Goal: Information Seeking & Learning: Find specific page/section

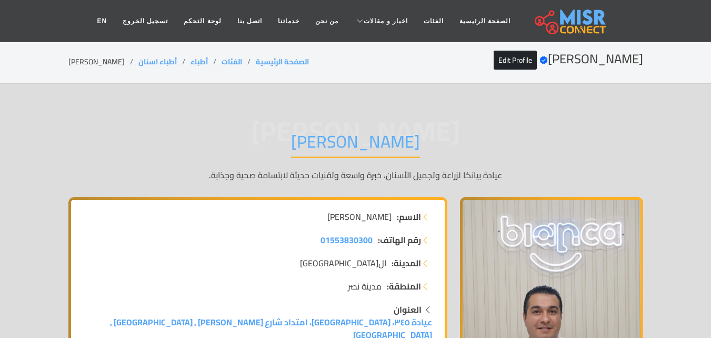
click at [379, 150] on h1 "الدكتور محمد محسن محمد" at bounding box center [355, 144] width 129 height 27
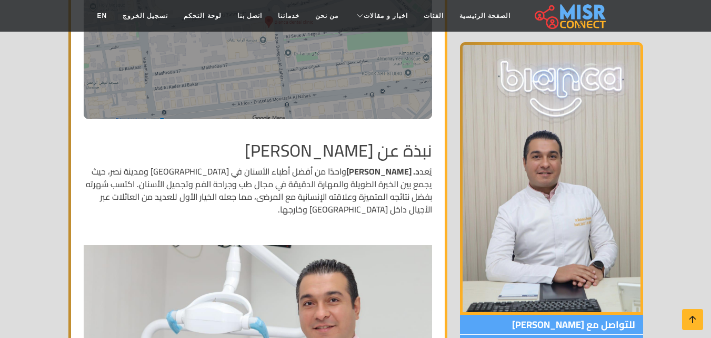
scroll to position [421, 0]
click at [413, 141] on h2 "نبذة عن الدكتور محمد محسن محمد" at bounding box center [258, 151] width 349 height 20
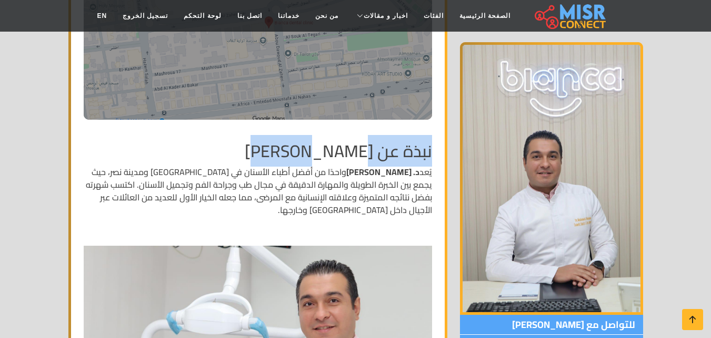
click at [339, 142] on h2 "نبذة عن الدكتور محمد محسن محمد" at bounding box center [258, 151] width 349 height 20
drag, startPoint x: 291, startPoint y: 141, endPoint x: 271, endPoint y: 140, distance: 20.0
click at [290, 141] on h2 "نبذة عن الدكتور محمد محسن محمد" at bounding box center [258, 151] width 349 height 20
click at [271, 141] on h2 "نبذة عن الدكتور محمد محسن محمد" at bounding box center [258, 151] width 349 height 20
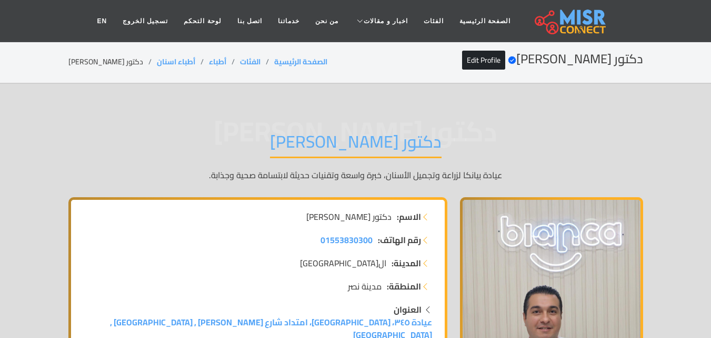
click at [400, 144] on h1 "دكتور [PERSON_NAME]" at bounding box center [356, 144] width 172 height 27
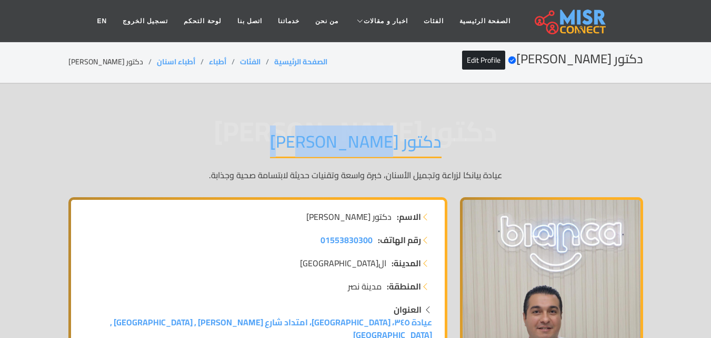
click at [400, 144] on h1 "دكتور [PERSON_NAME]" at bounding box center [356, 144] width 172 height 27
copy div "دكتور [PERSON_NAME]"
click at [115, 16] on link "EN" at bounding box center [102, 21] width 26 height 20
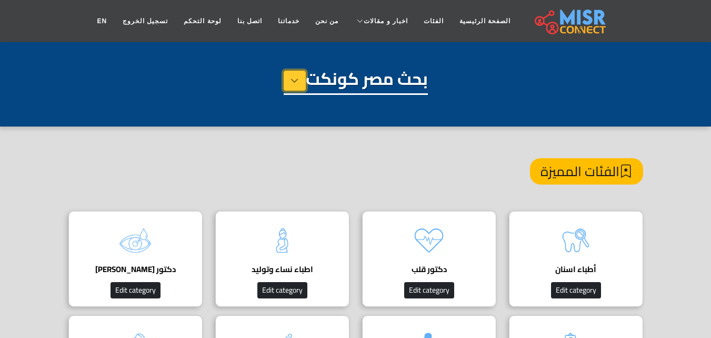
click at [291, 84] on icon at bounding box center [295, 81] width 8 height 16
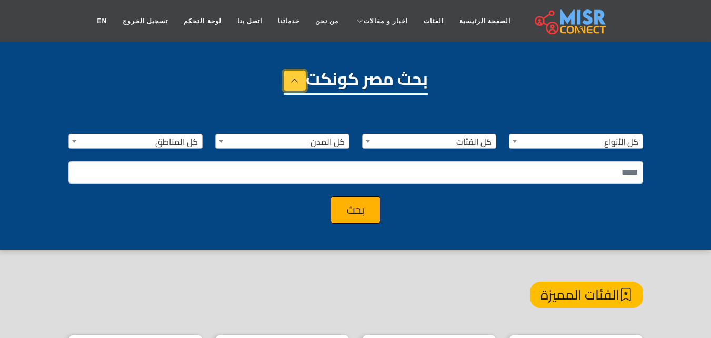
click at [291, 84] on icon at bounding box center [295, 81] width 8 height 16
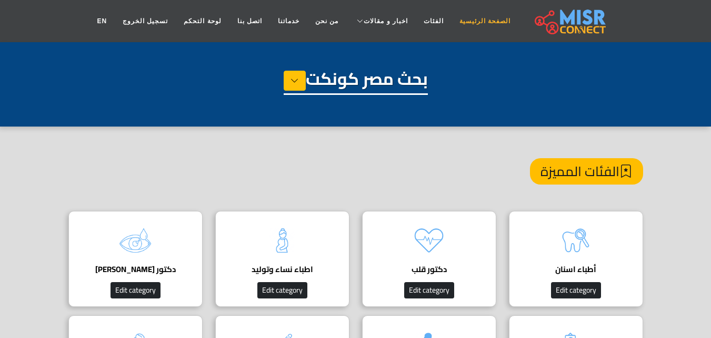
click at [459, 26] on link "الصفحة الرئيسية" at bounding box center [485, 21] width 67 height 20
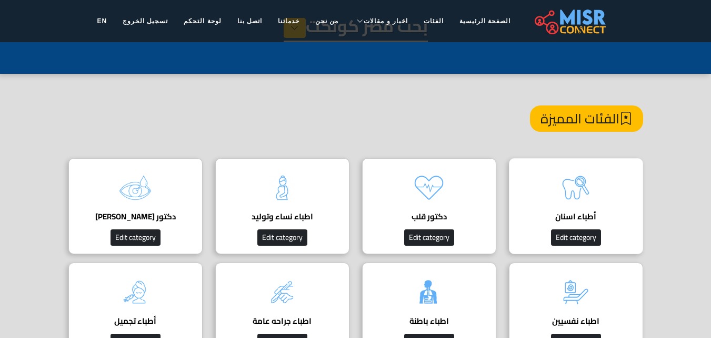
click at [573, 202] on img at bounding box center [576, 187] width 42 height 42
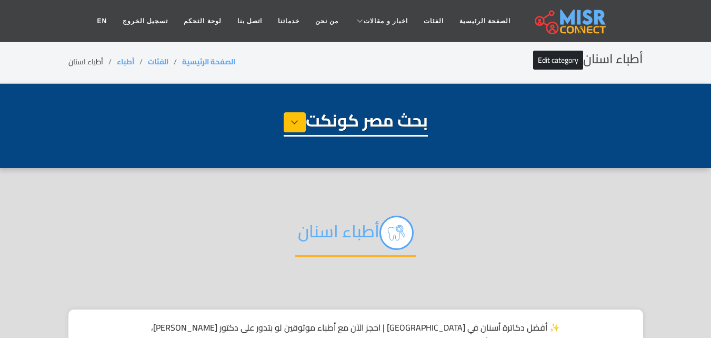
select select "*****"
select select "**********"
click at [292, 120] on icon at bounding box center [295, 122] width 8 height 16
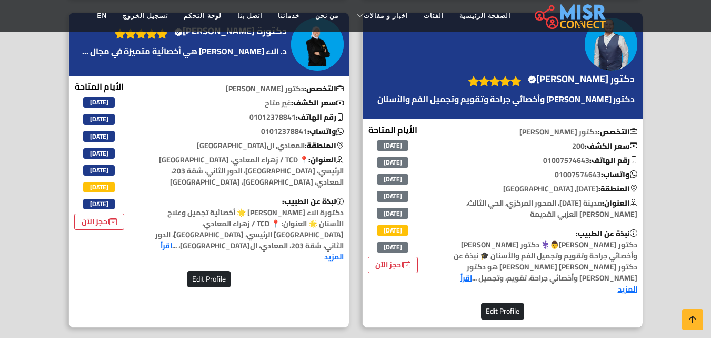
scroll to position [895, 0]
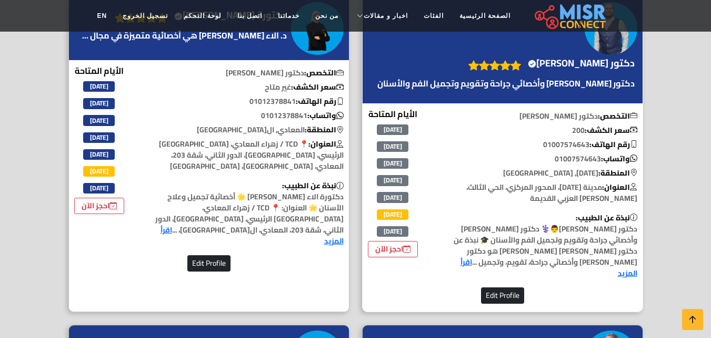
click at [626, 230] on p "نبذة عن الطبيب: دكتور منصور الصياد👨⚕️ دكتور أسنان وأخصائي جراحة وتقويم وتجميل ا…" at bounding box center [539, 245] width 207 height 66
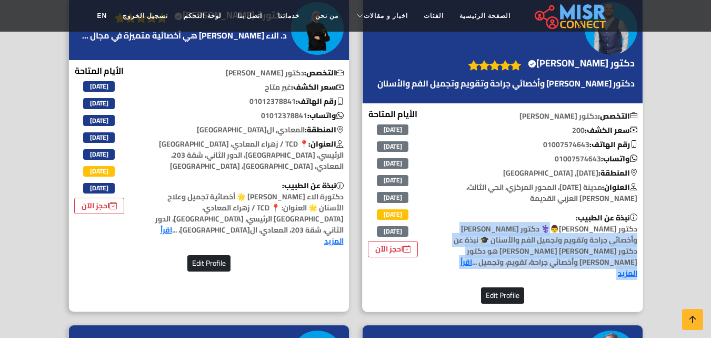
click at [626, 230] on p "نبذة عن الطبيب: دكتور منصور الصياد👨⚕️ دكتور أسنان وأخصائي جراحة وتقويم وتجميل ا…" at bounding box center [539, 245] width 207 height 66
click at [602, 226] on p "نبذة عن الطبيب: دكتور منصور الصياد👨⚕️ دكتور أسنان وأخصائي جراحة وتقويم وتجميل ا…" at bounding box center [539, 245] width 207 height 66
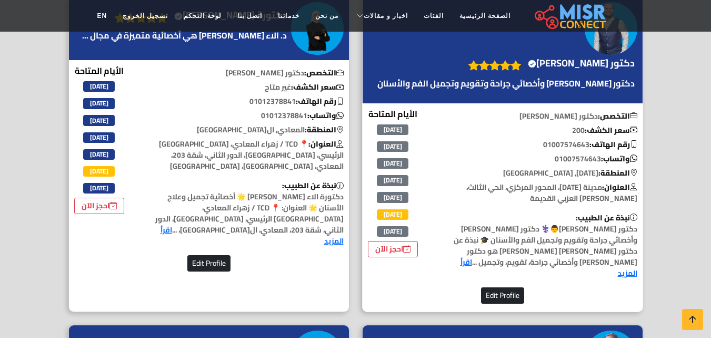
click at [584, 225] on p "نبذة عن الطبيب: دكتور منصور الصياد👨⚕️ دكتور أسنان وأخصائي جراحة وتقويم وتجميل ا…" at bounding box center [539, 245] width 207 height 66
click at [638, 226] on p "نبذة عن الطبيب: دكتور منصور الصياد👨⚕️ دكتور أسنان وأخصائي جراحة وتقويم وتجميل ا…" at bounding box center [539, 245] width 207 height 66
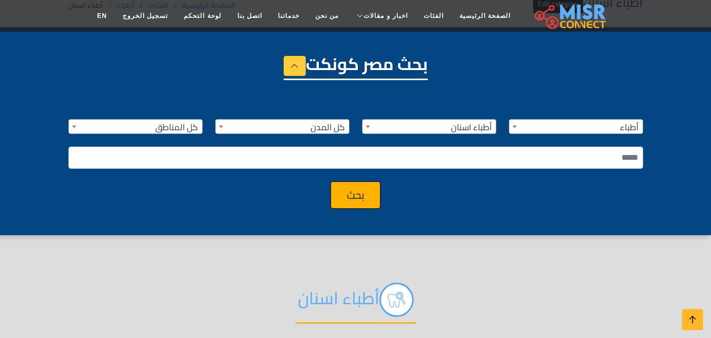
scroll to position [53, 0]
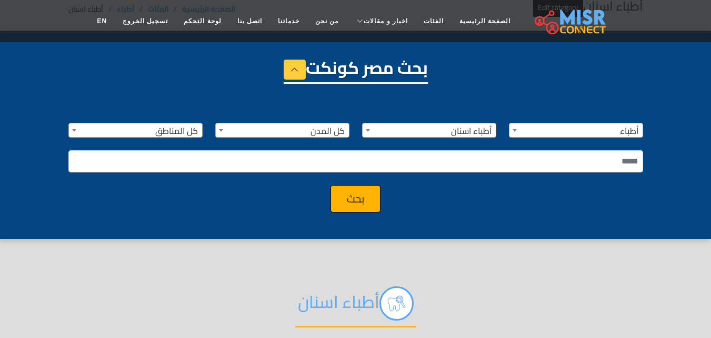
click at [549, 26] on img at bounding box center [570, 21] width 71 height 26
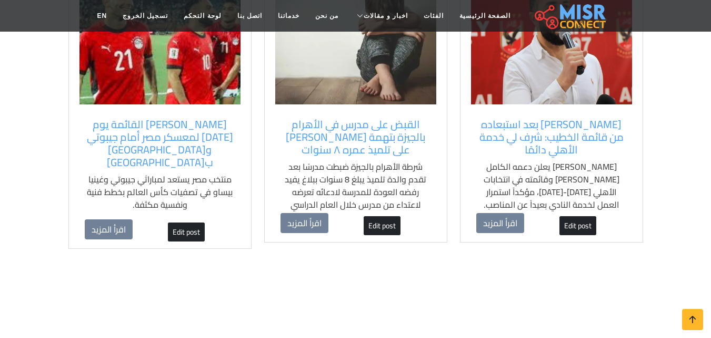
scroll to position [790, 0]
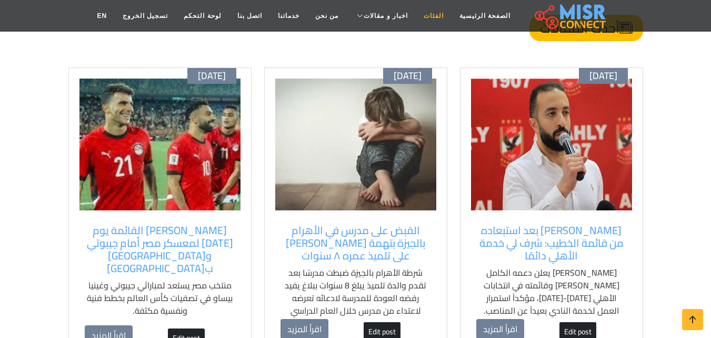
click at [423, 19] on link "الفئات" at bounding box center [434, 16] width 36 height 20
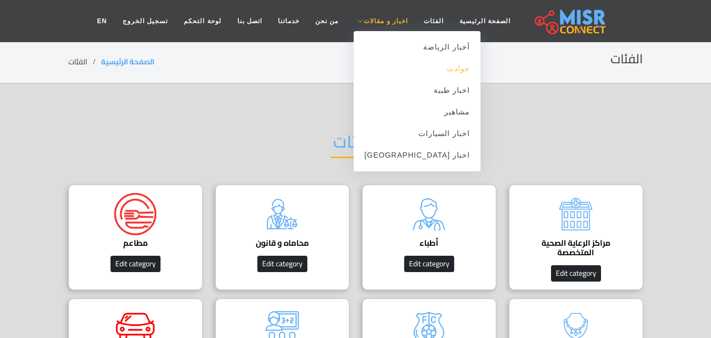
click at [430, 69] on link "حوادث" at bounding box center [417, 69] width 127 height 22
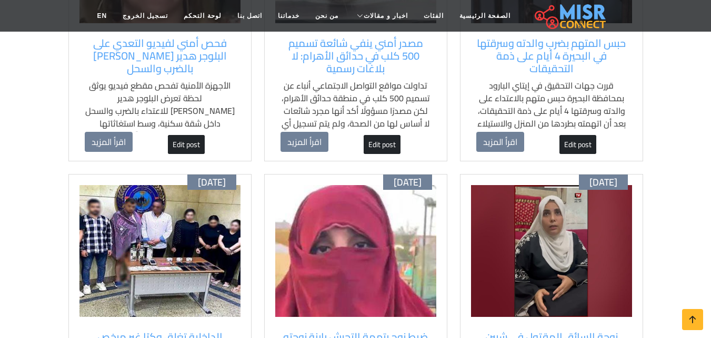
scroll to position [421, 0]
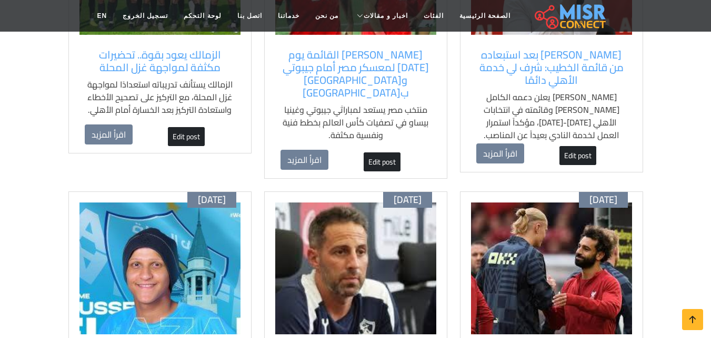
scroll to position [53, 0]
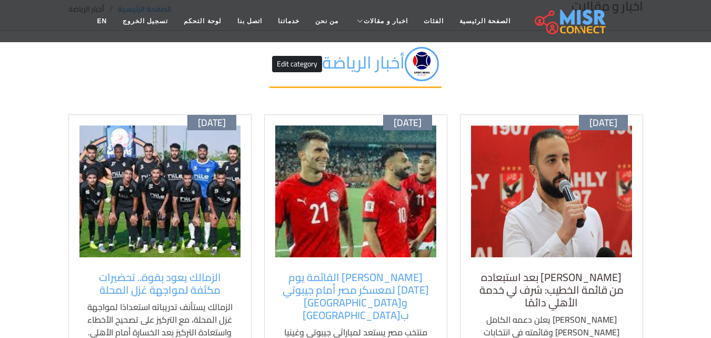
click at [601, 278] on h5 "[PERSON_NAME] بعد استبعاده من قائمة الخطيب: شرف لي خدمة الأهلي دائمًا" at bounding box center [552, 290] width 151 height 38
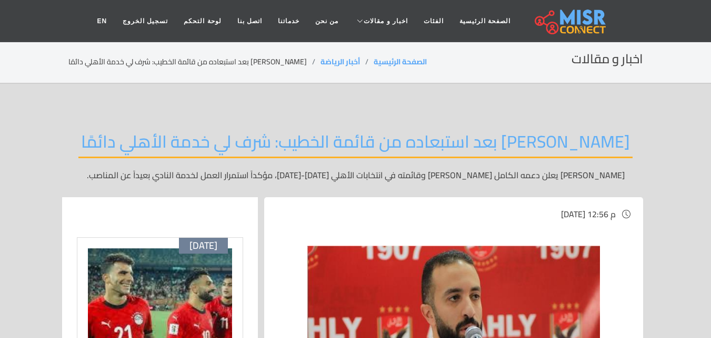
click at [514, 133] on h2 "سراج الدين بعد استبعاده من قائمة الخطيب: شرف لي خدمة الأهلي دائمًا" at bounding box center [355, 144] width 554 height 27
click at [514, 133] on h2 "[PERSON_NAME] بعد استبعاده من قائمة الخطيب: شرف لي خدمة الأهلي دائمًا" at bounding box center [355, 144] width 554 height 27
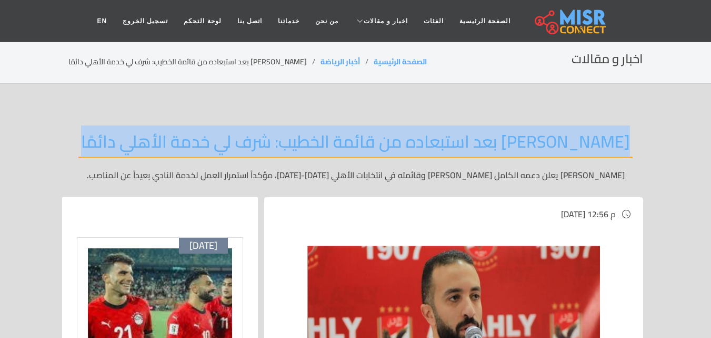
click at [514, 133] on h2 "[PERSON_NAME] بعد استبعاده من قائمة الخطيب: شرف لي خدمة الأهلي دائمًا" at bounding box center [355, 144] width 554 height 27
click at [477, 25] on link "الصفحة الرئيسية" at bounding box center [485, 21] width 67 height 20
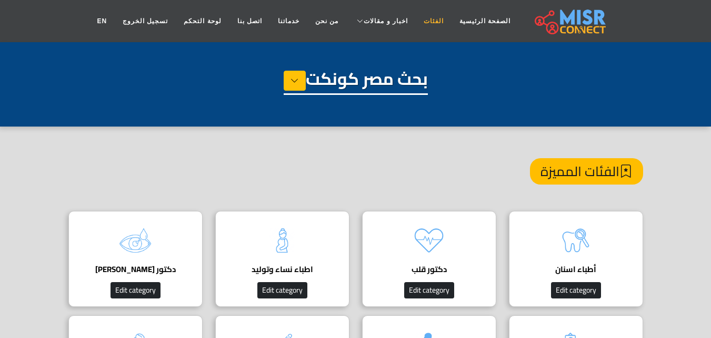
click at [433, 19] on link "الفئات" at bounding box center [434, 21] width 36 height 20
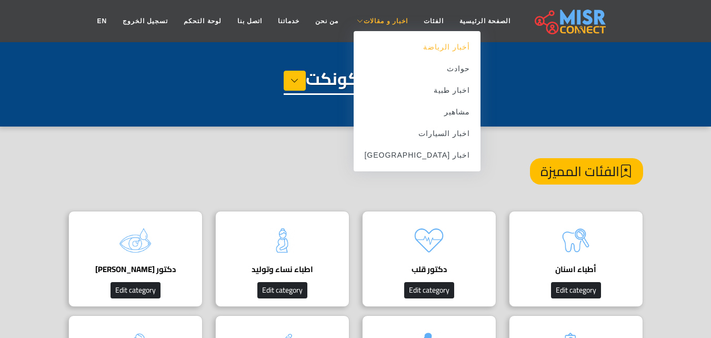
click at [424, 50] on link "أخبار الرياضة" at bounding box center [417, 47] width 127 height 22
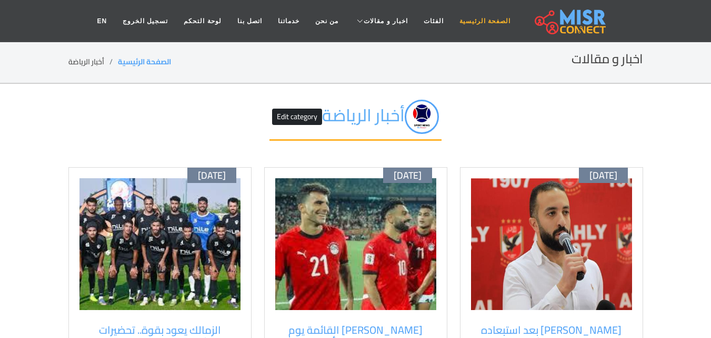
click at [461, 18] on link "الصفحة الرئيسية" at bounding box center [485, 21] width 67 height 20
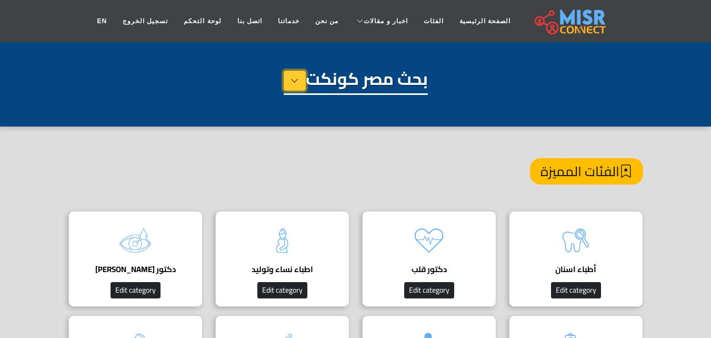
click at [288, 81] on button at bounding box center [295, 81] width 22 height 20
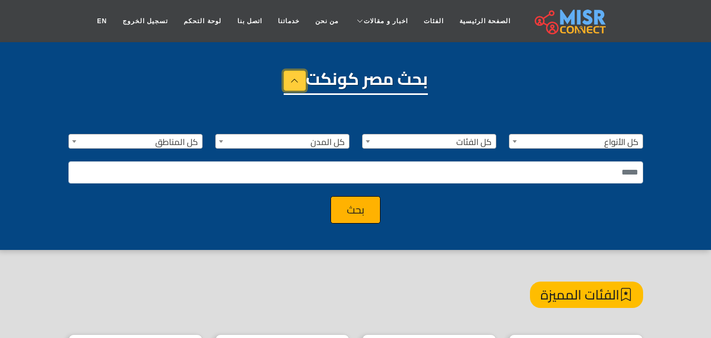
click at [291, 80] on icon at bounding box center [295, 81] width 8 height 16
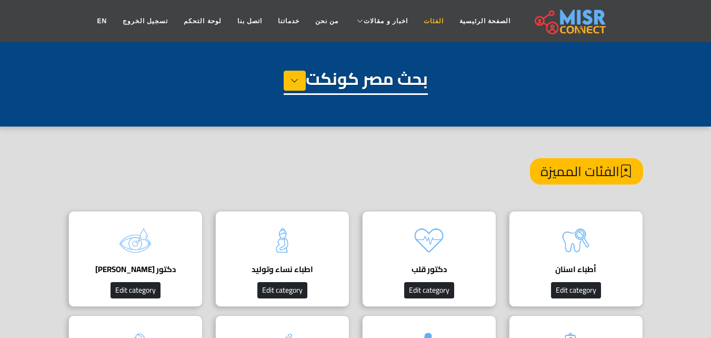
click at [417, 22] on link "الفئات" at bounding box center [434, 21] width 36 height 20
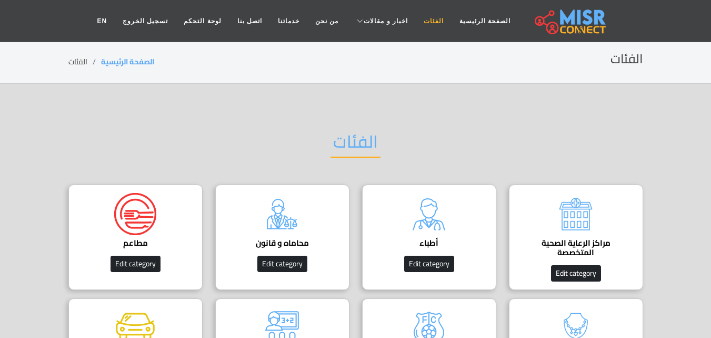
click at [418, 23] on link "الفئات" at bounding box center [434, 21] width 36 height 20
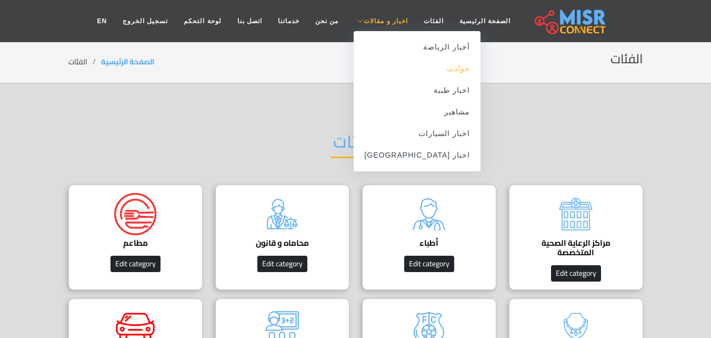
click at [426, 69] on link "حوادث" at bounding box center [417, 69] width 127 height 22
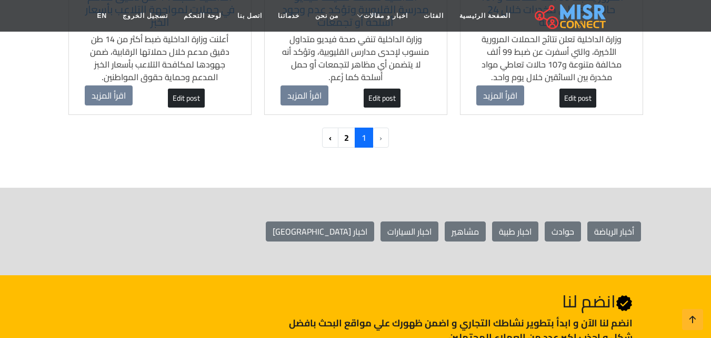
scroll to position [1211, 0]
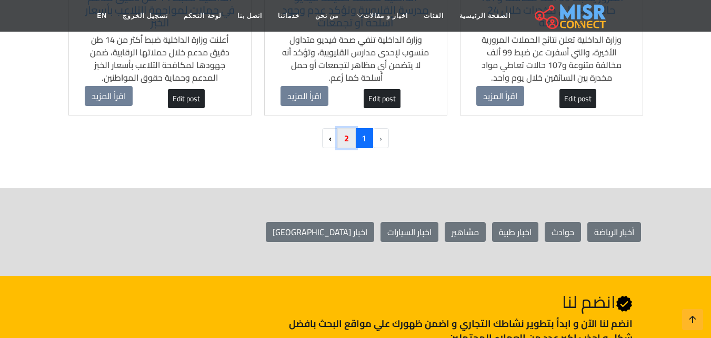
click at [348, 142] on link "2" at bounding box center [347, 138] width 18 height 20
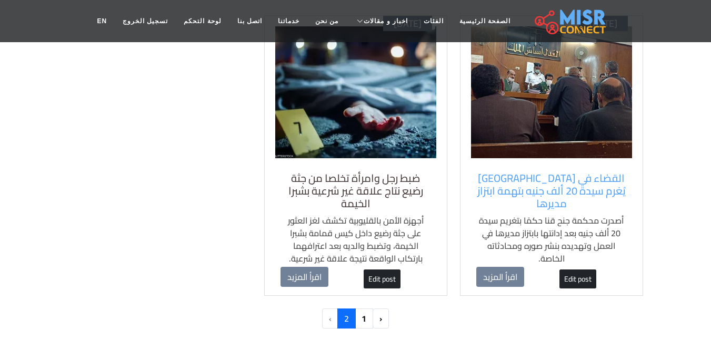
scroll to position [158, 0]
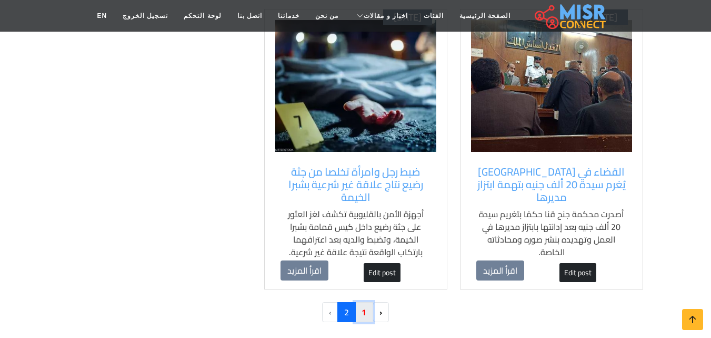
click at [367, 311] on link "1" at bounding box center [364, 312] width 18 height 20
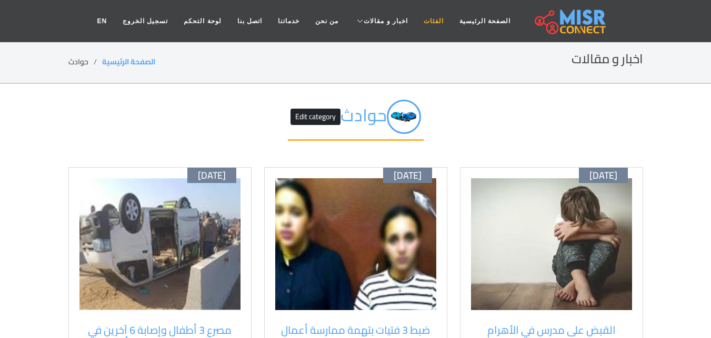
click at [420, 20] on link "الفئات" at bounding box center [434, 21] width 36 height 20
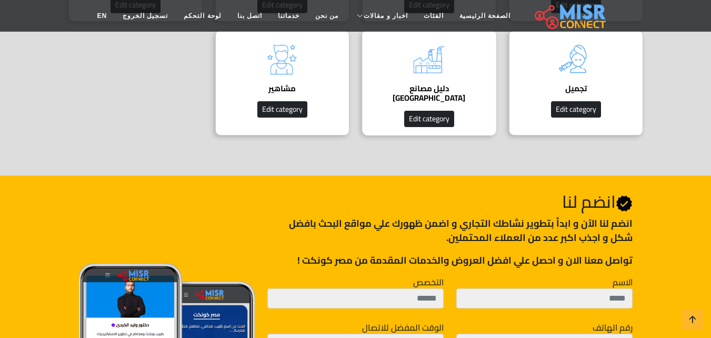
scroll to position [790, 0]
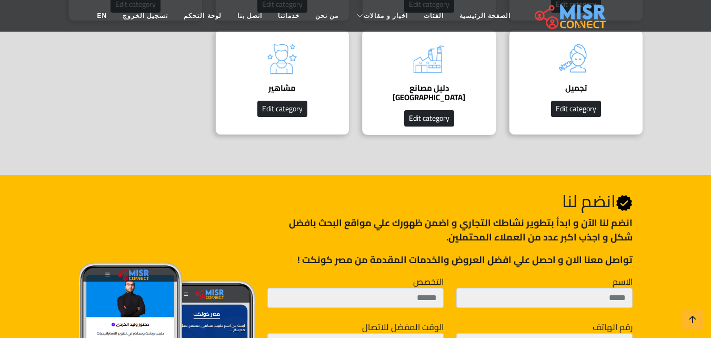
click at [435, 70] on img at bounding box center [429, 59] width 42 height 42
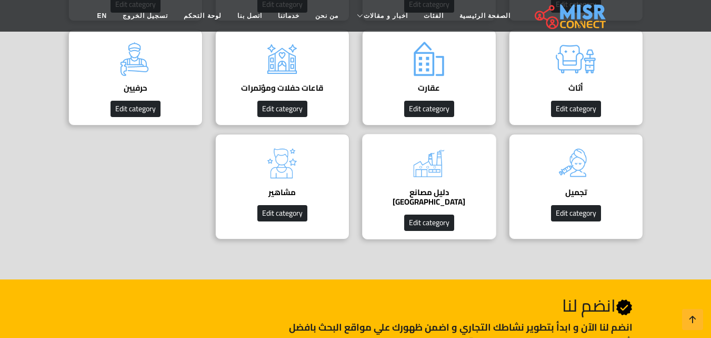
scroll to position [685, 0]
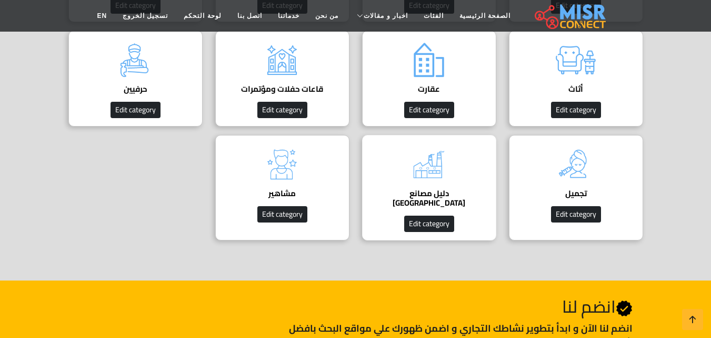
click at [429, 169] on img at bounding box center [429, 164] width 42 height 42
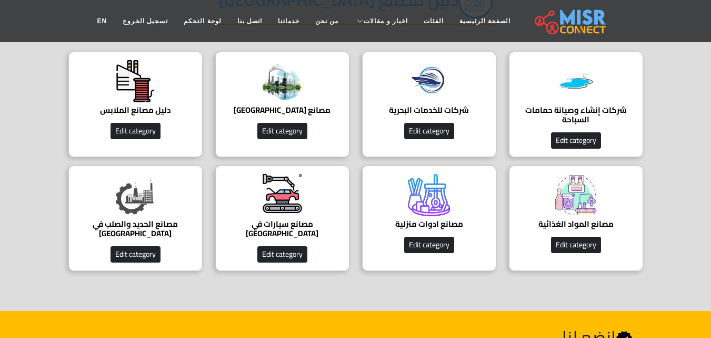
scroll to position [158, 0]
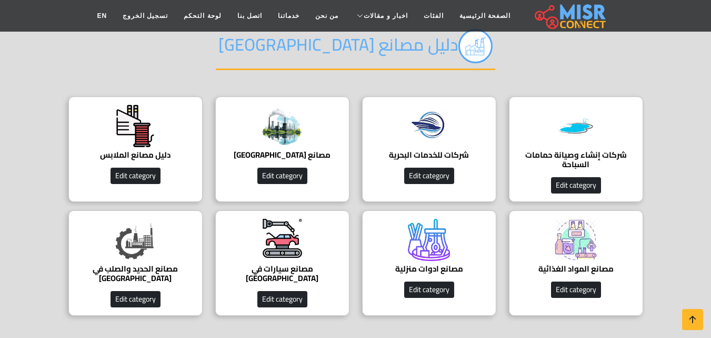
scroll to position [105, 0]
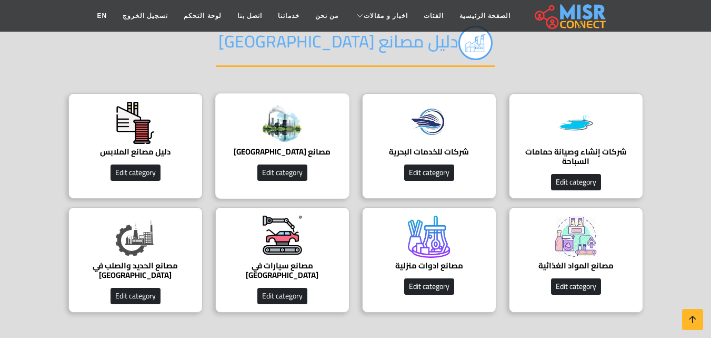
click at [285, 130] on img at bounding box center [282, 123] width 42 height 42
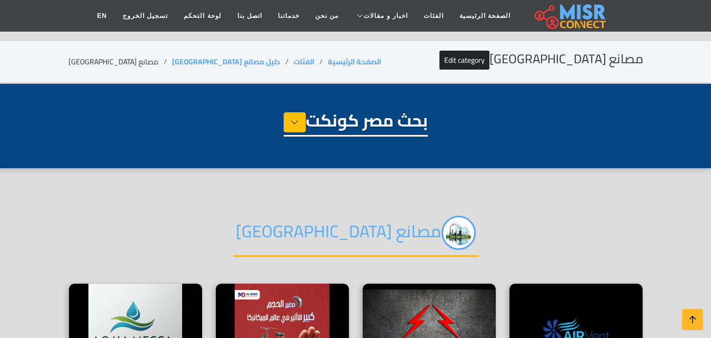
select select "**********"
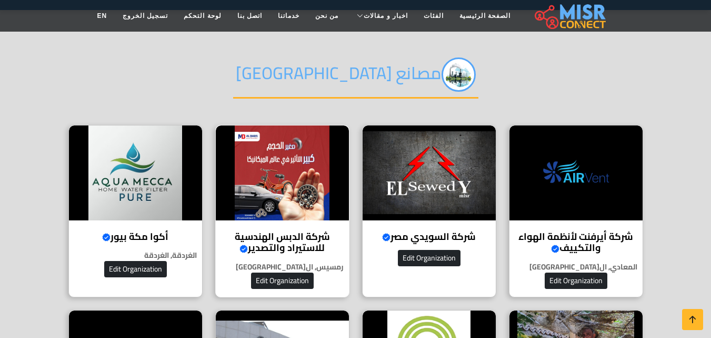
click at [308, 177] on img at bounding box center [282, 172] width 133 height 95
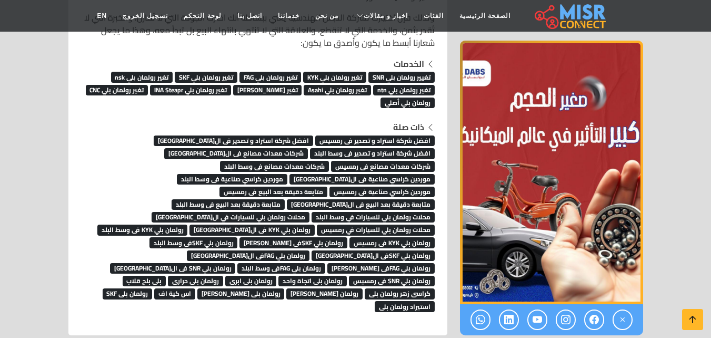
scroll to position [7109, 0]
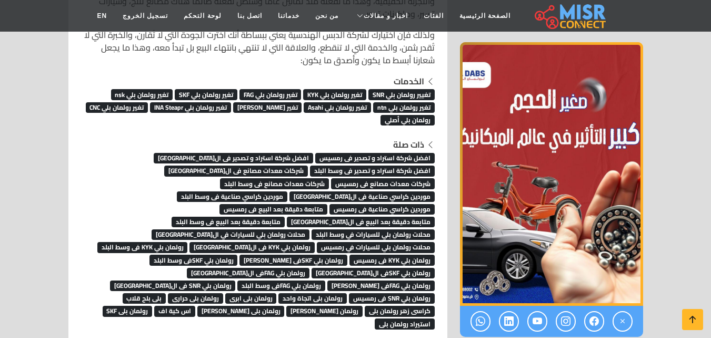
click at [408, 89] on span "تغيير رولمان بلي SNR" at bounding box center [402, 94] width 66 height 11
click at [399, 89] on span "تغيير رولمان بلي SNR" at bounding box center [402, 94] width 66 height 11
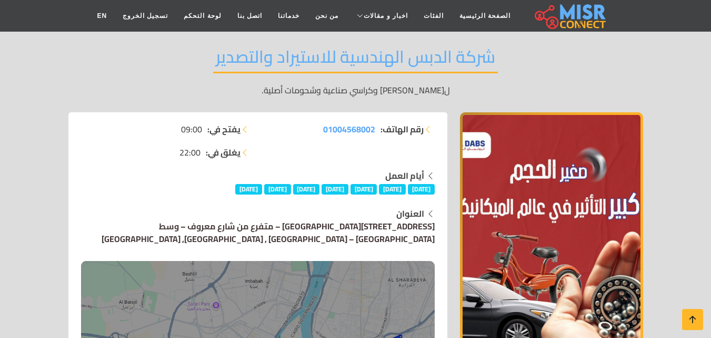
scroll to position [0, 0]
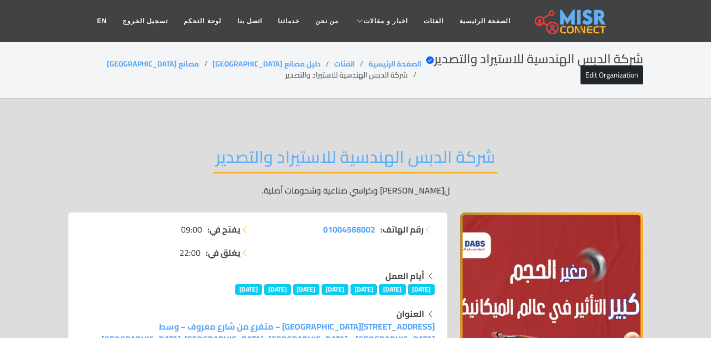
click at [409, 154] on h2 "شركة الدبس الهندسية للاستيراد والتصدير" at bounding box center [355, 159] width 285 height 27
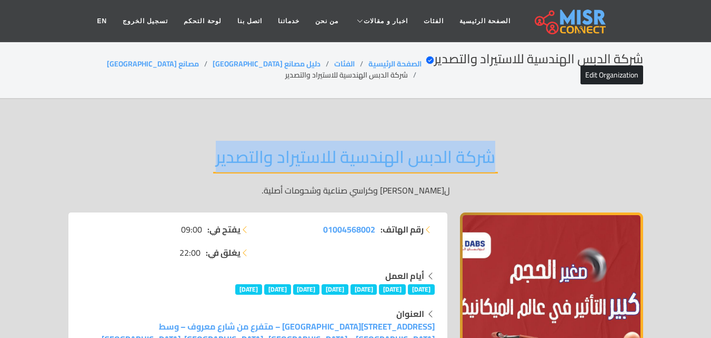
click at [409, 154] on h2 "شركة الدبس الهندسية للاستيراد والتصدير" at bounding box center [355, 159] width 285 height 27
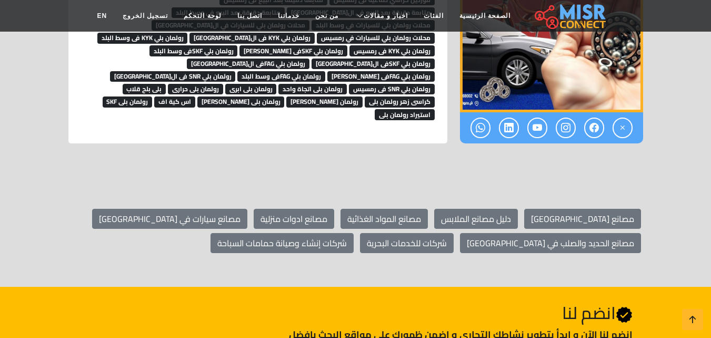
scroll to position [7214, 0]
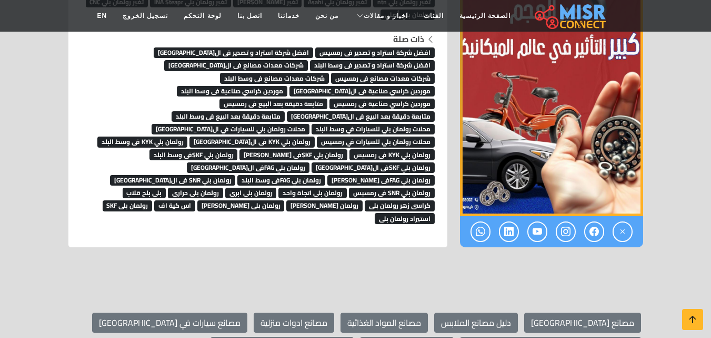
click at [402, 200] on span "كراسى زهر رولمان بلى" at bounding box center [400, 205] width 70 height 11
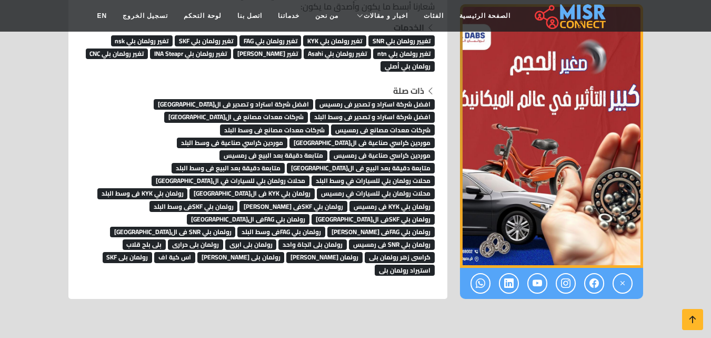
scroll to position [7162, 0]
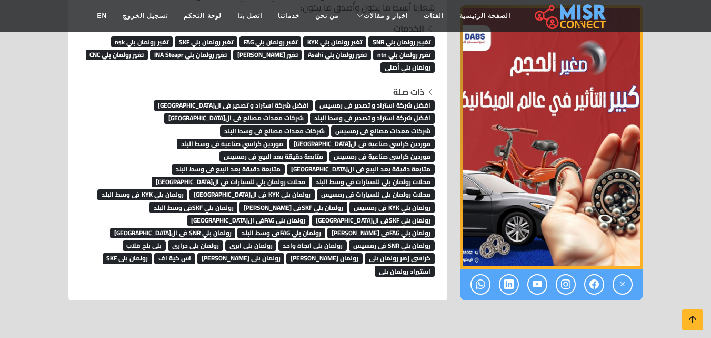
click at [402, 100] on span "افضل شركة استراد و تصدير فى رمسيس" at bounding box center [375, 105] width 120 height 11
click at [294, 100] on span "افضل شركة استراد و تصدير فى ال[GEOGRAPHIC_DATA]" at bounding box center [234, 105] width 160 height 11
click at [377, 113] on span "افضل شركة استراد و تصدير فى وسط البلد" at bounding box center [372, 118] width 125 height 11
click at [293, 113] on span "شركات معدات مصانع فى القاهرة" at bounding box center [236, 118] width 144 height 11
click at [331, 125] on span "شركات معدات مصانع فى رمسيس" at bounding box center [383, 130] width 104 height 11
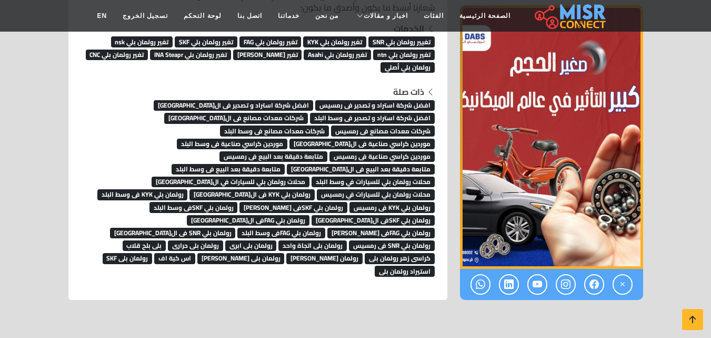
click at [329, 125] on span "شركات معدات مصانع فى وسط البلد" at bounding box center [274, 130] width 109 height 11
click at [301, 138] on span "موردين كراسي صناعية فى ال[GEOGRAPHIC_DATA]" at bounding box center [362, 143] width 145 height 11
click at [202, 138] on span "موردين كراسي صناعية فى وسط البلد" at bounding box center [232, 143] width 111 height 11
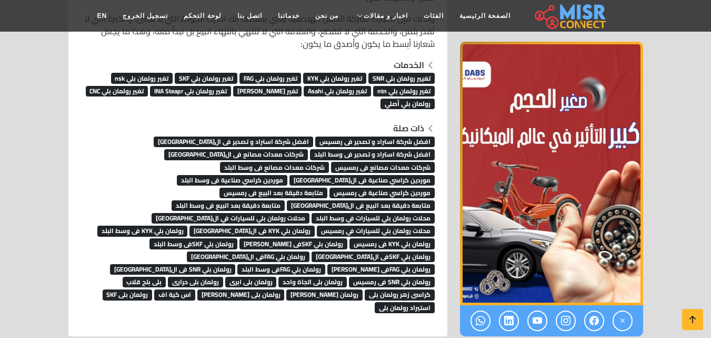
scroll to position [7109, 0]
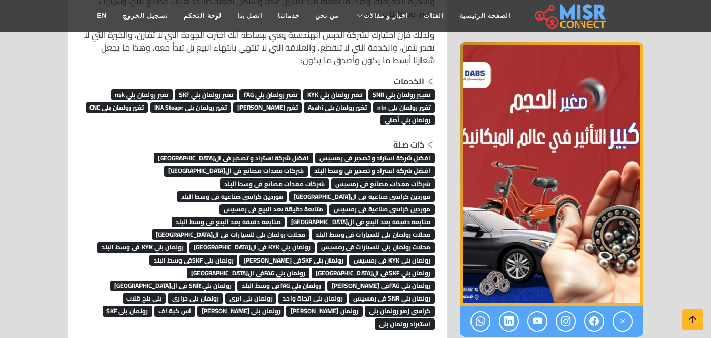
click at [378, 242] on span "محلات رولمان بلي للسيارات في رمسيس" at bounding box center [376, 247] width 118 height 11
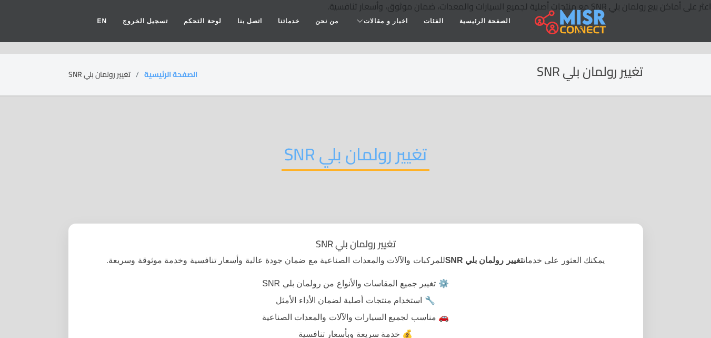
drag, startPoint x: 409, startPoint y: 169, endPoint x: 409, endPoint y: 162, distance: 6.9
click at [409, 169] on h2 "تغيير رولمان بلي SNR" at bounding box center [356, 157] width 148 height 27
click at [409, 162] on h2 "تغيير رولمان بلي SNR" at bounding box center [356, 157] width 148 height 27
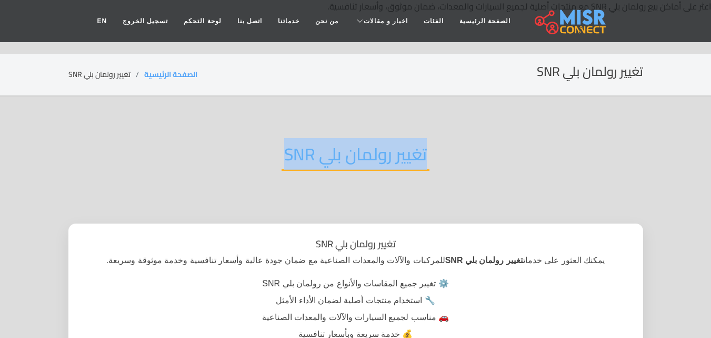
click at [409, 162] on h2 "تغيير رولمان بلي SNR" at bounding box center [356, 157] width 148 height 27
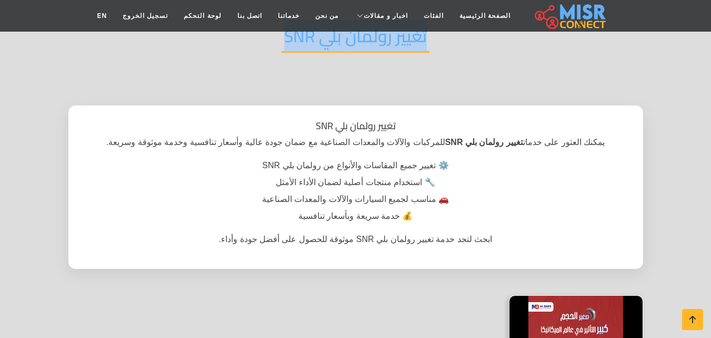
scroll to position [105, 0]
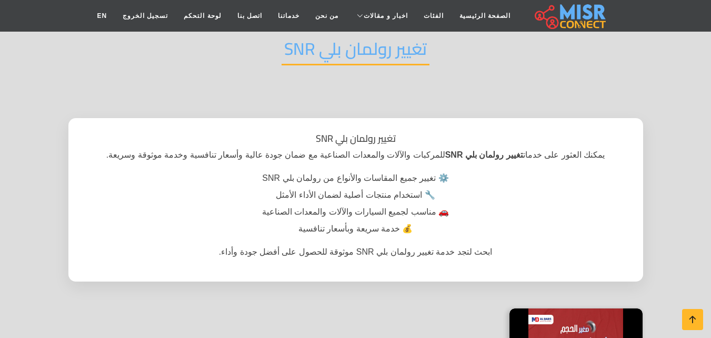
click at [403, 53] on h2 "تغيير رولمان بلي SNR" at bounding box center [356, 51] width 148 height 27
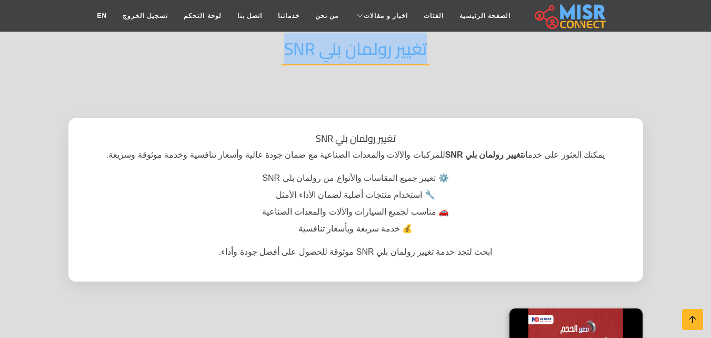
click at [403, 53] on h2 "تغيير رولمان بلي SNR" at bounding box center [356, 51] width 148 height 27
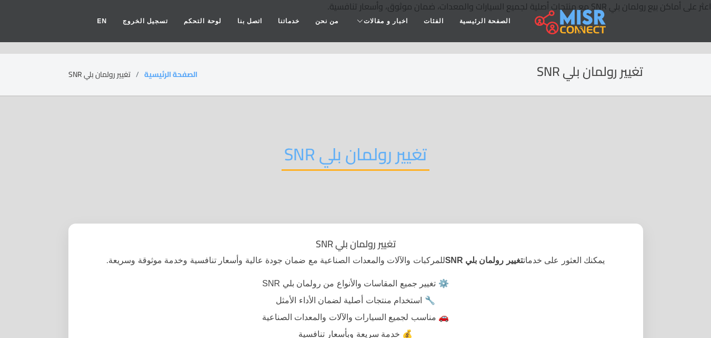
click at [385, 144] on h2 "تغيير رولمان بلي SNR" at bounding box center [356, 157] width 148 height 27
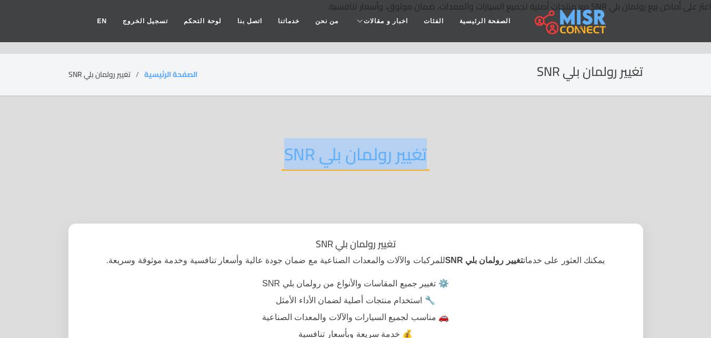
click at [385, 144] on h2 "تغيير رولمان بلي SNR" at bounding box center [356, 157] width 148 height 27
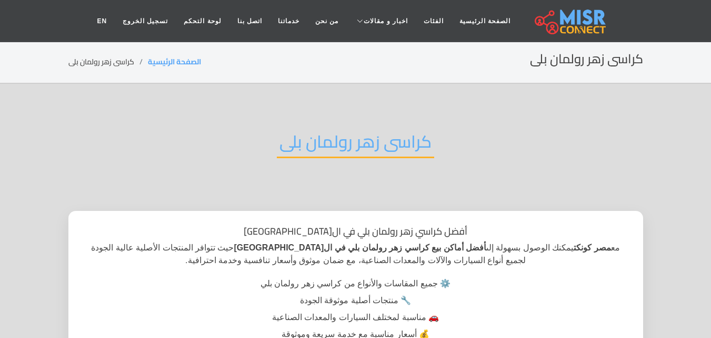
click at [370, 138] on h2 "كراسى زهر رولمان بلى" at bounding box center [355, 144] width 157 height 27
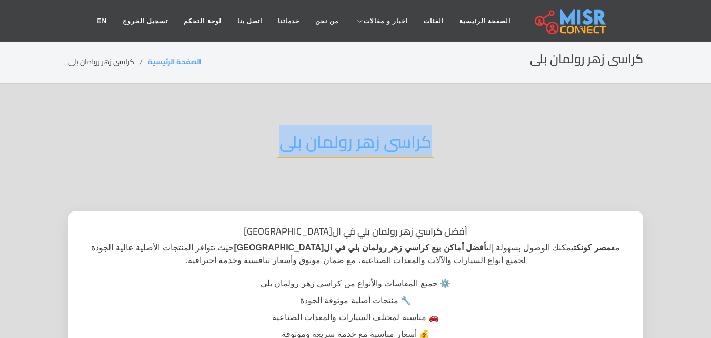
click at [370, 138] on h2 "كراسى زهر رولمان بلى" at bounding box center [355, 144] width 157 height 27
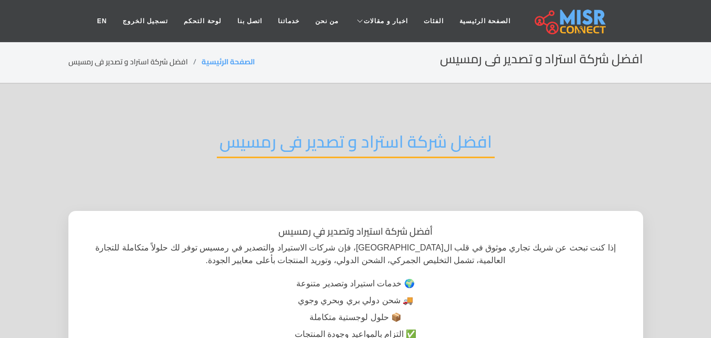
click at [369, 159] on div "افضل شركة استراد و تصدير فى رمسيس" at bounding box center [355, 149] width 575 height 69
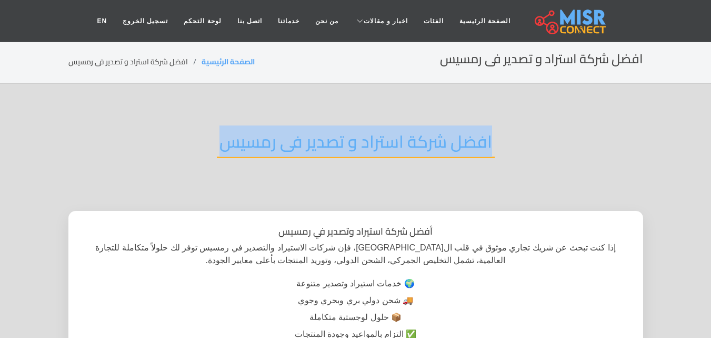
click at [369, 159] on div "افضل شركة استراد و تصدير فى رمسيس" at bounding box center [355, 149] width 575 height 69
click at [372, 143] on h2 "افضل شركة استراد و تصدير فى رمسيس" at bounding box center [356, 144] width 278 height 27
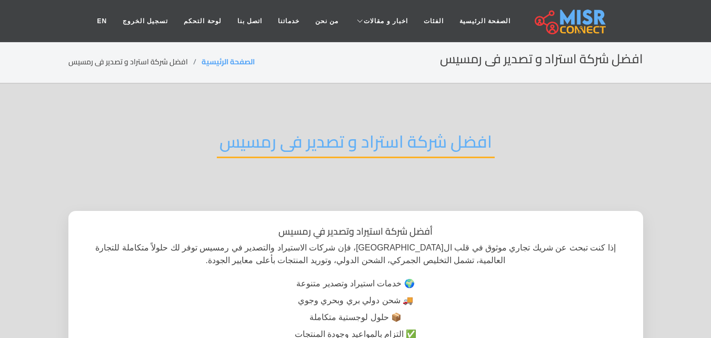
drag, startPoint x: 372, startPoint y: 143, endPoint x: 355, endPoint y: 142, distance: 16.3
click at [355, 142] on h2 "افضل شركة استراد و تصدير فى رمسيس" at bounding box center [356, 144] width 278 height 27
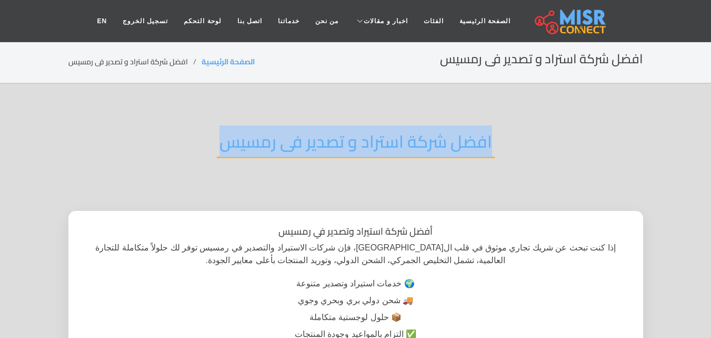
click at [355, 142] on h2 "افضل شركة استراد و تصدير فى رمسيس" at bounding box center [356, 144] width 278 height 27
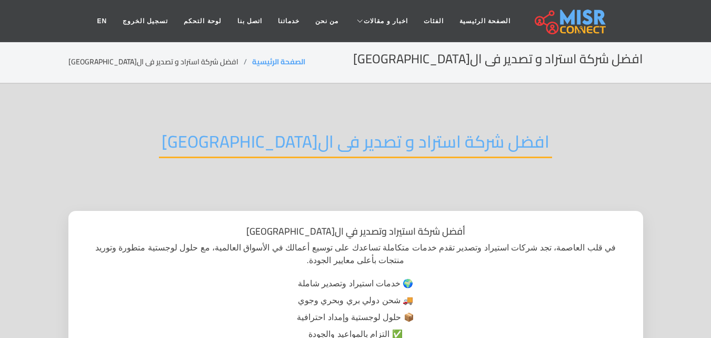
click at [369, 142] on h2 "افضل شركة استراد و تصدير فى ال[GEOGRAPHIC_DATA]" at bounding box center [355, 144] width 393 height 27
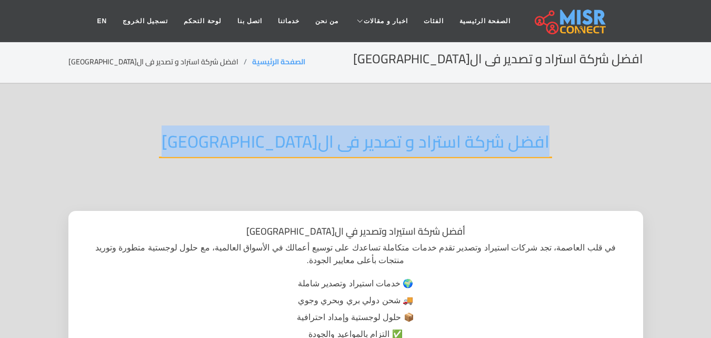
click at [369, 142] on h2 "افضل شركة استراد و تصدير فى ال[GEOGRAPHIC_DATA]" at bounding box center [355, 144] width 393 height 27
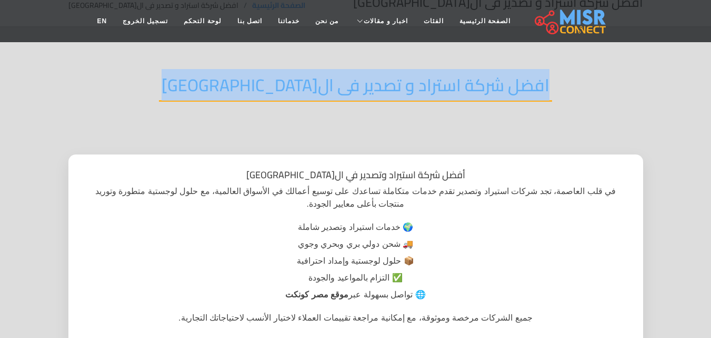
scroll to position [105, 0]
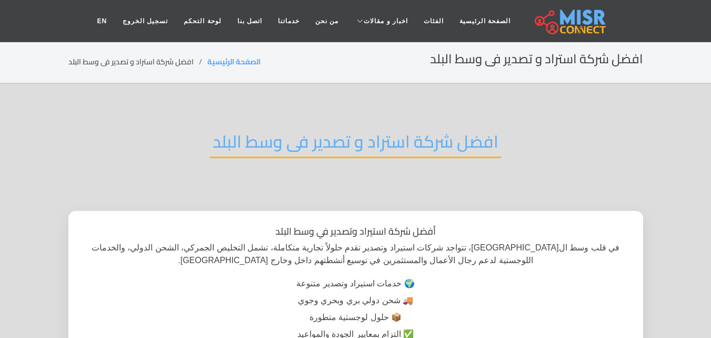
click at [417, 145] on h2 "افضل شركة استراد و تصدير فى وسط البلد" at bounding box center [355, 144] width 291 height 27
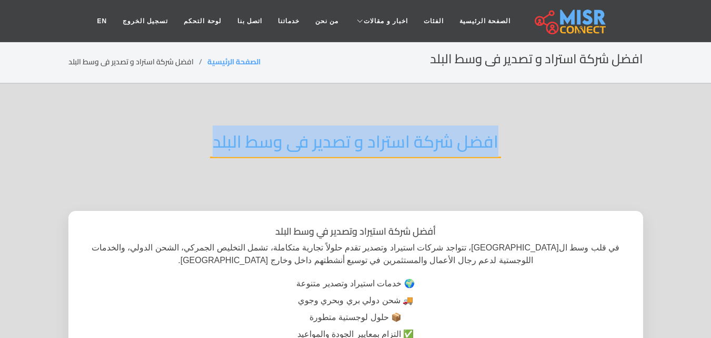
click at [417, 145] on h2 "افضل شركة استراد و تصدير فى وسط البلد" at bounding box center [355, 144] width 291 height 27
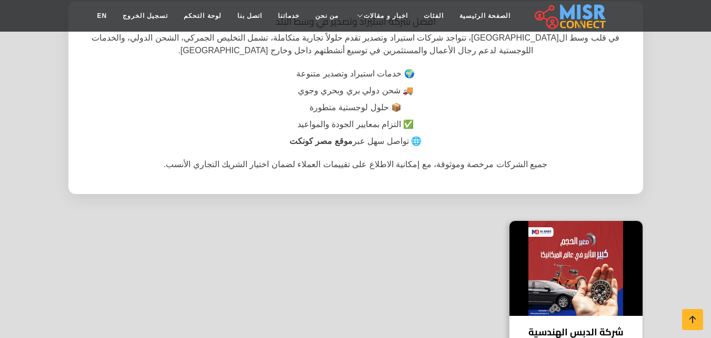
scroll to position [211, 0]
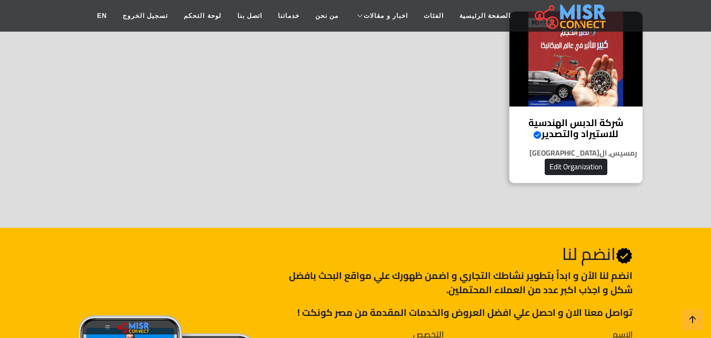
scroll to position [527, 0]
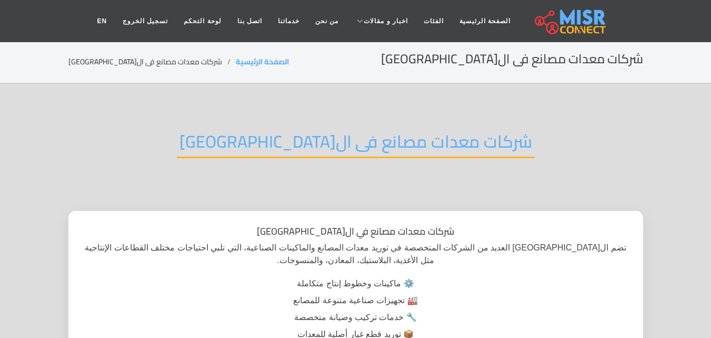
click at [371, 146] on h2 "شركات معدات مصانع فى ال[GEOGRAPHIC_DATA]" at bounding box center [356, 144] width 358 height 27
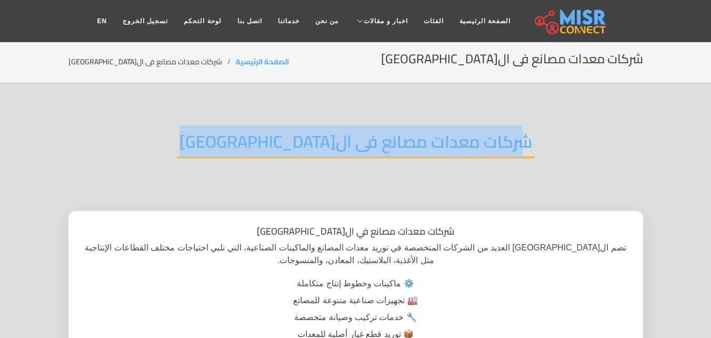
click at [371, 146] on h2 "شركات معدات مصانع فى القاهرة" at bounding box center [356, 144] width 358 height 27
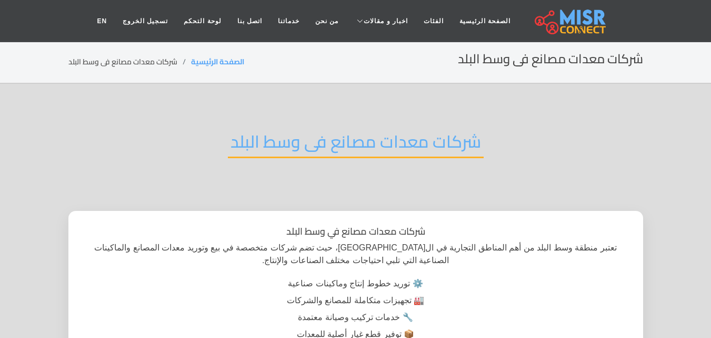
click at [394, 156] on h2 "شركات معدات مصانع فى وسط البلد" at bounding box center [356, 144] width 256 height 27
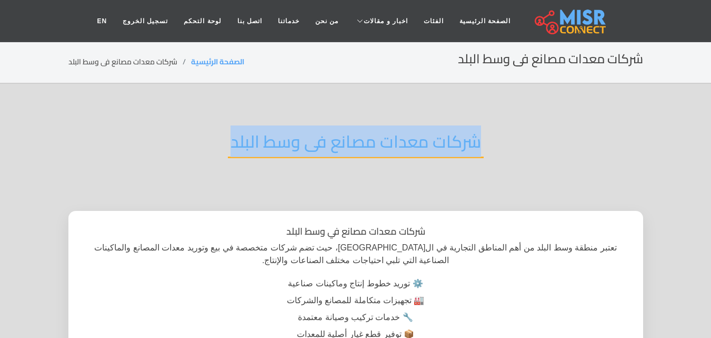
click at [394, 156] on h2 "شركات معدات مصانع فى وسط البلد" at bounding box center [356, 144] width 256 height 27
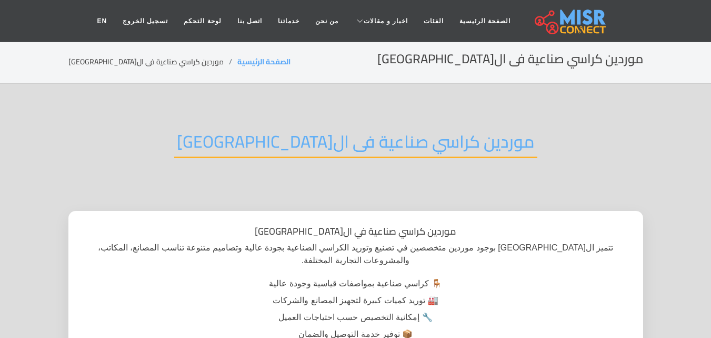
click at [453, 147] on h2 "موردين كراسي صناعية فى ال[GEOGRAPHIC_DATA]" at bounding box center [355, 144] width 363 height 27
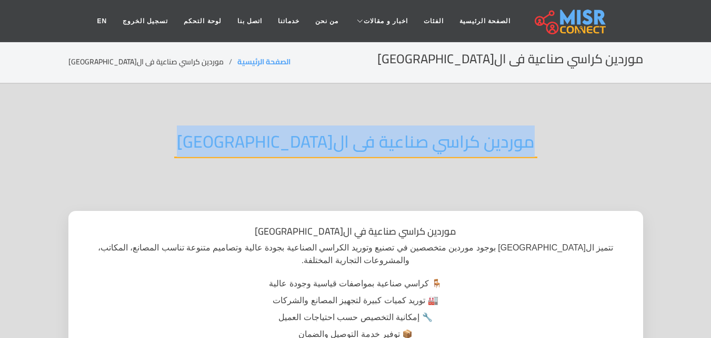
click at [453, 147] on h2 "موردين كراسي صناعية فى ال[GEOGRAPHIC_DATA]" at bounding box center [355, 144] width 363 height 27
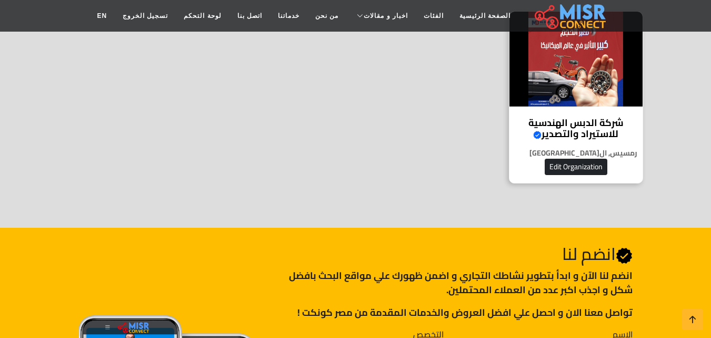
scroll to position [421, 0]
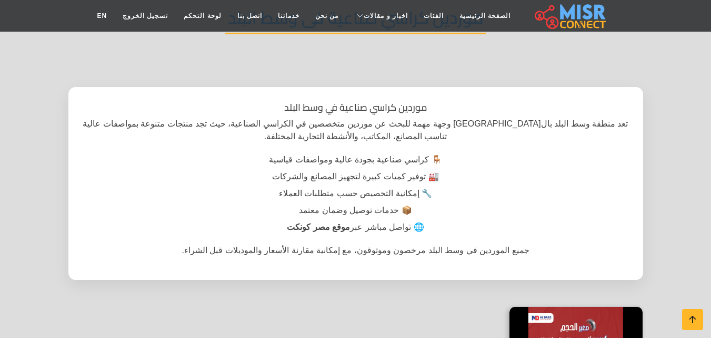
scroll to position [105, 0]
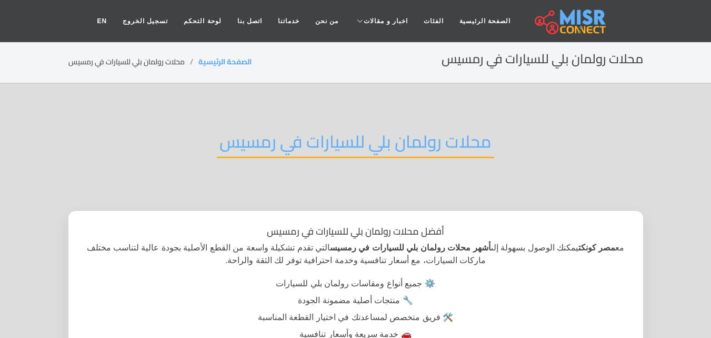
click at [415, 142] on h2 "محلات رولمان بلي للسيارات في رمسيس" at bounding box center [356, 144] width 278 height 27
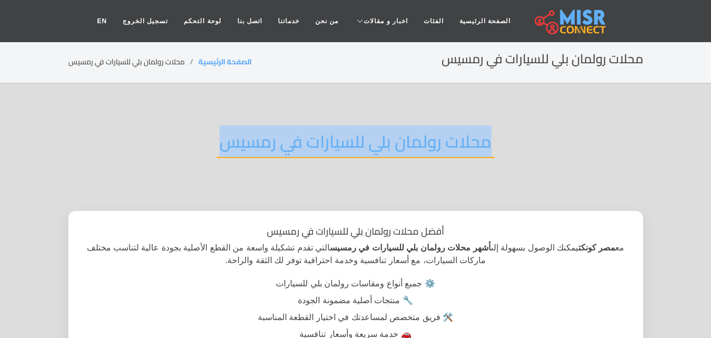
click at [415, 142] on h2 "محلات رولمان بلي للسيارات في رمسيس" at bounding box center [356, 144] width 278 height 27
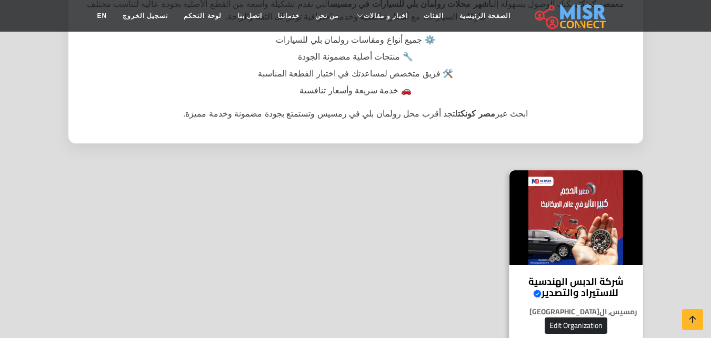
scroll to position [369, 0]
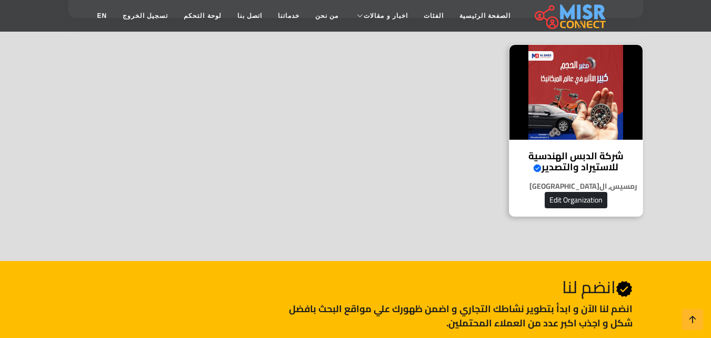
click at [591, 96] on img at bounding box center [576, 92] width 133 height 95
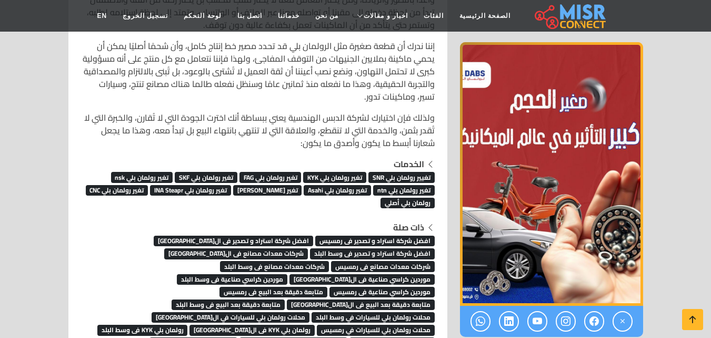
scroll to position [7106, 0]
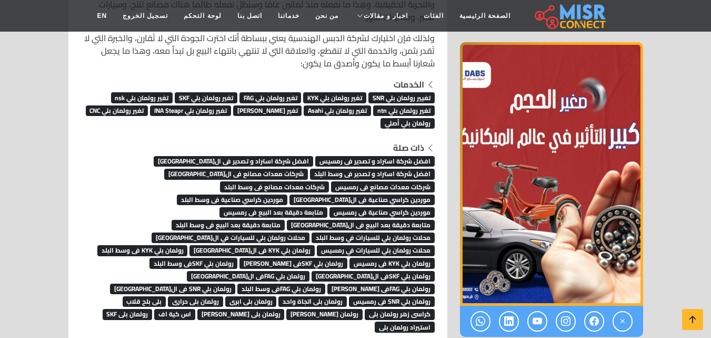
click at [177, 194] on span "موردين كراسي صناعية فى وسط البلد" at bounding box center [232, 199] width 111 height 11
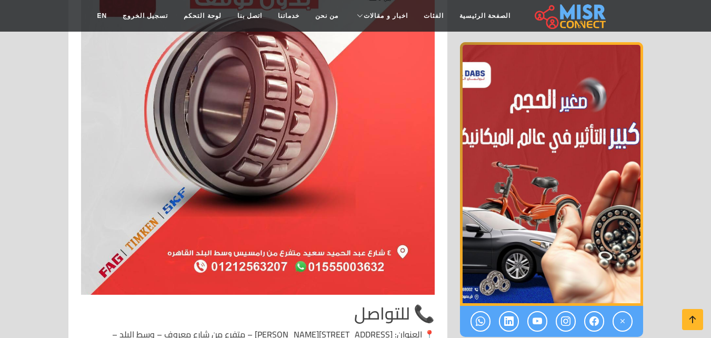
scroll to position [5737, 0]
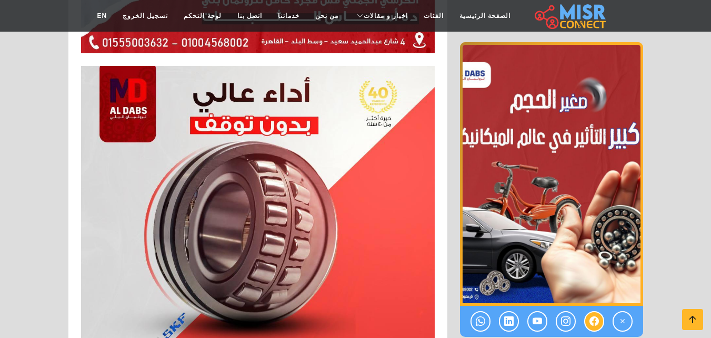
click at [593, 318] on icon at bounding box center [594, 320] width 9 height 17
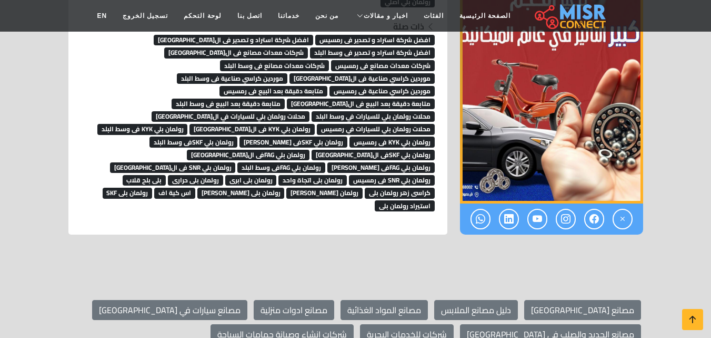
scroll to position [7106, 0]
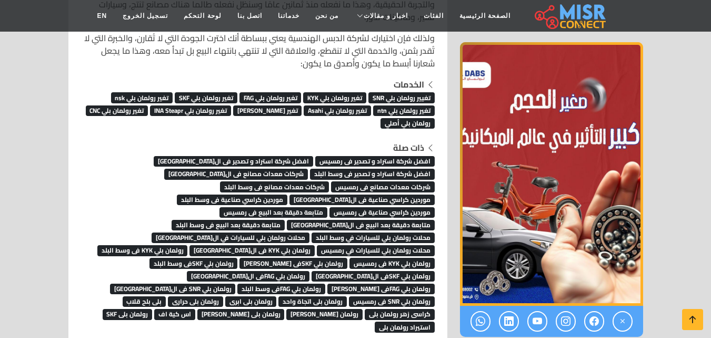
click at [369, 156] on span "افضل شركة استراد و تصدير فى رمسيس" at bounding box center [375, 161] width 120 height 11
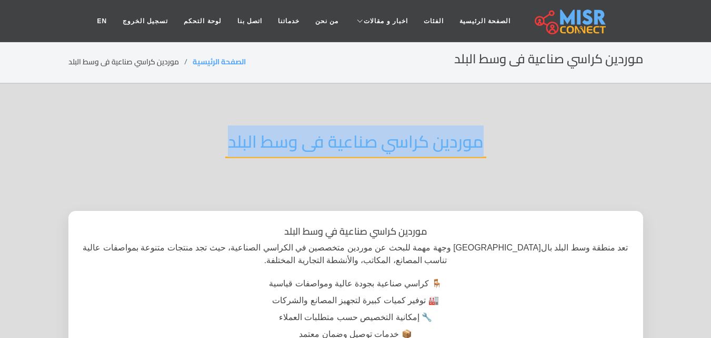
drag, startPoint x: 481, startPoint y: 144, endPoint x: 220, endPoint y: 143, distance: 261.7
click at [220, 143] on div "موردين كراسي صناعية فى وسط البلد" at bounding box center [355, 149] width 575 height 69
click at [351, 144] on h2 "موردين كراسي صناعية فى وسط البلد" at bounding box center [355, 144] width 261 height 27
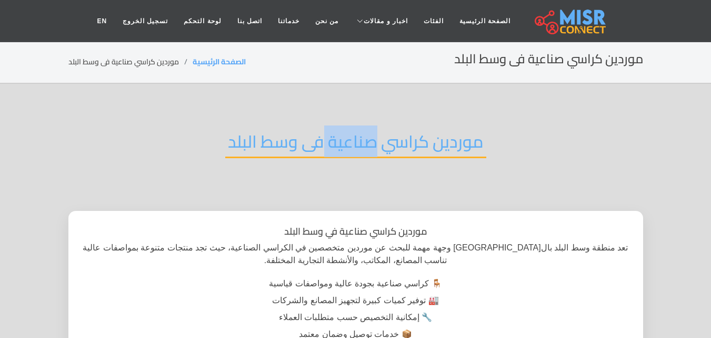
click at [351, 144] on h2 "موردين كراسي صناعية فى وسط البلد" at bounding box center [355, 144] width 261 height 27
click at [402, 146] on h2 "موردين كراسي صناعية فى وسط البلد" at bounding box center [355, 144] width 261 height 27
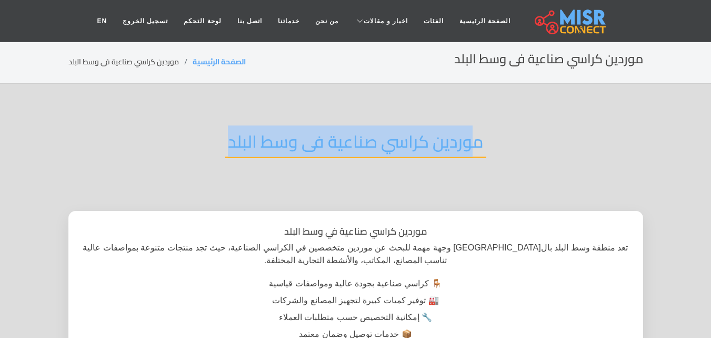
drag, startPoint x: 471, startPoint y: 141, endPoint x: 310, endPoint y: 160, distance: 162.2
click at [310, 160] on div "موردين كراسي صناعية فى وسط البلد" at bounding box center [355, 149] width 575 height 69
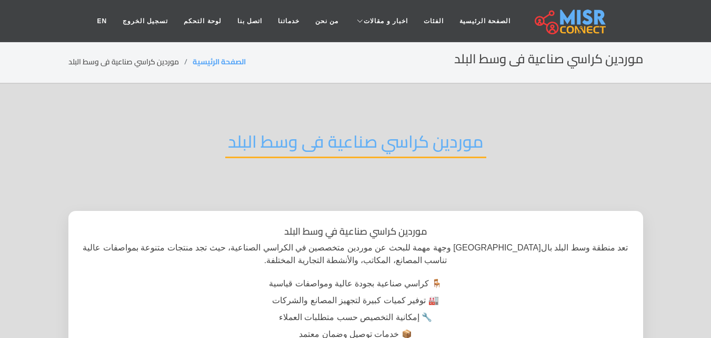
click at [331, 169] on div "موردين كراسي صناعية فى وسط البلد" at bounding box center [355, 149] width 575 height 69
click at [423, 152] on h2 "موردين كراسي صناعية فى وسط البلد" at bounding box center [355, 144] width 261 height 27
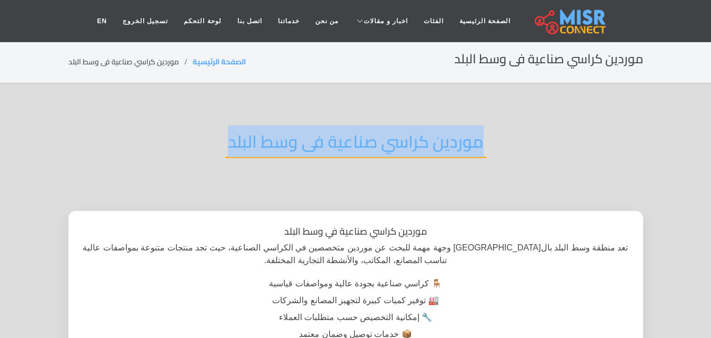
click at [423, 152] on h2 "موردين كراسي صناعية فى وسط البلد" at bounding box center [355, 144] width 261 height 27
click at [354, 147] on h2 "موردين كراسي صناعية فى وسط البلد" at bounding box center [355, 144] width 261 height 27
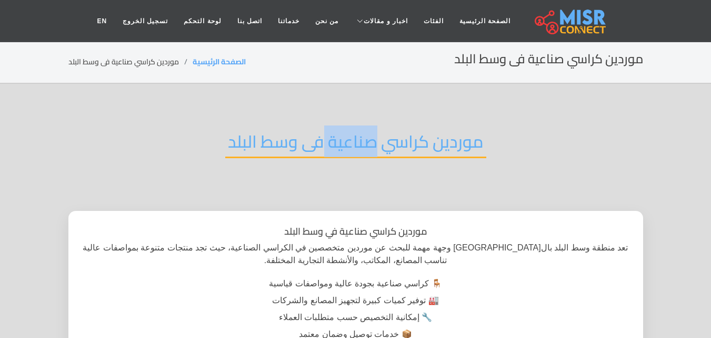
click at [354, 147] on h2 "موردين كراسي صناعية فى وسط البلد" at bounding box center [355, 144] width 261 height 27
click at [412, 146] on h2 "موردين كراسي صناعية فى وسط البلد" at bounding box center [355, 144] width 261 height 27
click at [459, 148] on h2 "موردين كراسي صناعية فى وسط البلد" at bounding box center [355, 144] width 261 height 27
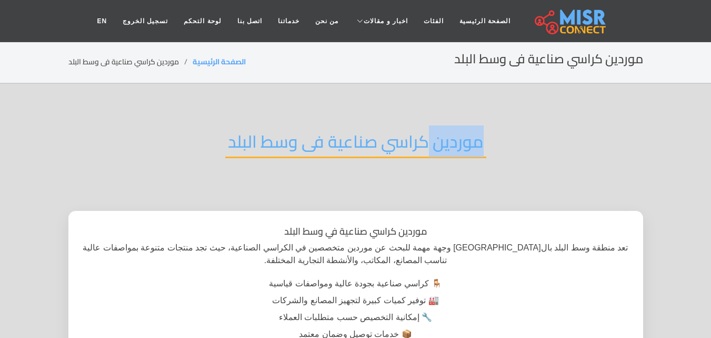
click at [459, 148] on h2 "موردين كراسي صناعية فى وسط البلد" at bounding box center [355, 144] width 261 height 27
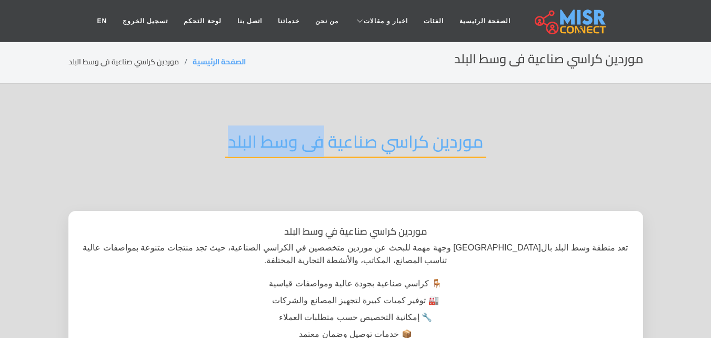
drag, startPoint x: 321, startPoint y: 145, endPoint x: 232, endPoint y: 144, distance: 88.5
click at [232, 144] on h2 "موردين كراسي صناعية فى وسط البلد" at bounding box center [355, 144] width 261 height 27
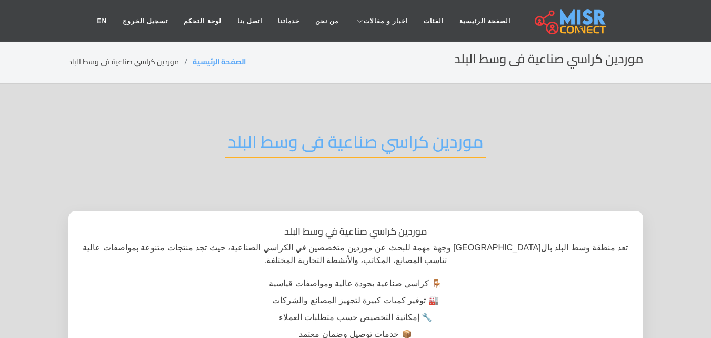
click at [353, 153] on h2 "موردين كراسي صناعية فى وسط البلد" at bounding box center [355, 144] width 261 height 27
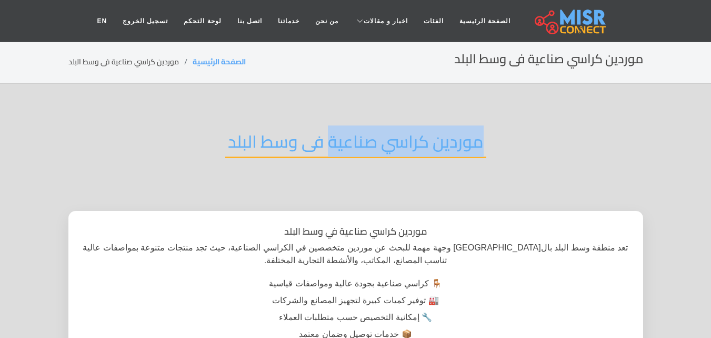
click at [451, 145] on h2 "موردين كراسي صناعية فى وسط البلد" at bounding box center [355, 144] width 261 height 27
copy h2 "موردين كراسي صناعية"
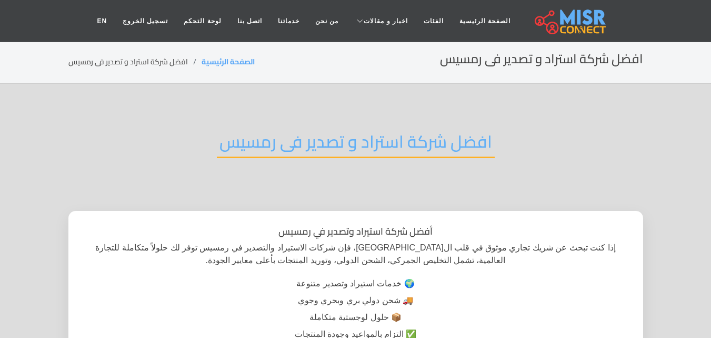
click at [435, 147] on h2 "افضل شركة استراد و تصدير فى رمسيس" at bounding box center [356, 144] width 278 height 27
click at [454, 140] on h2 "افضل شركة استراد و تصدير فى رمسيس" at bounding box center [356, 144] width 278 height 27
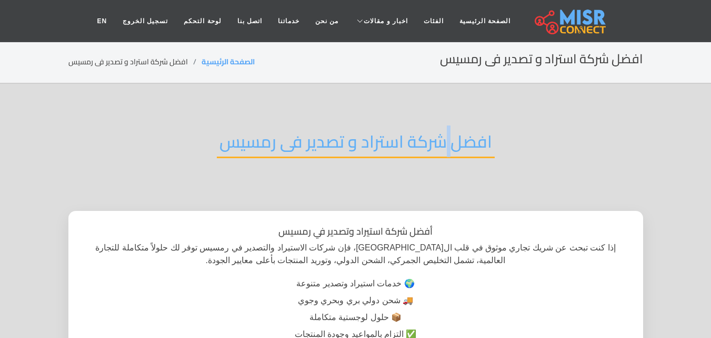
click at [454, 140] on h2 "افضل شركة استراد و تصدير فى رمسيس" at bounding box center [356, 144] width 278 height 27
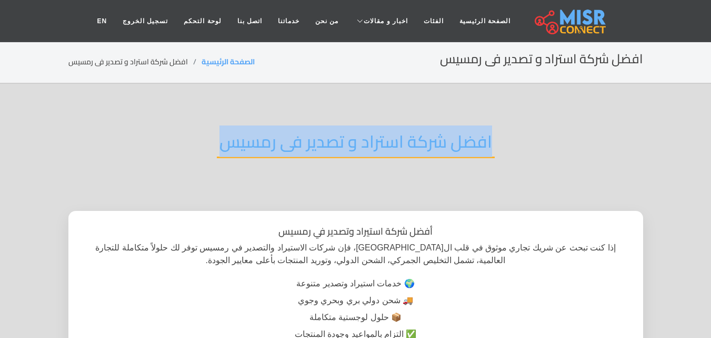
click at [454, 140] on h2 "افضل شركة استراد و تصدير فى رمسيس" at bounding box center [356, 144] width 278 height 27
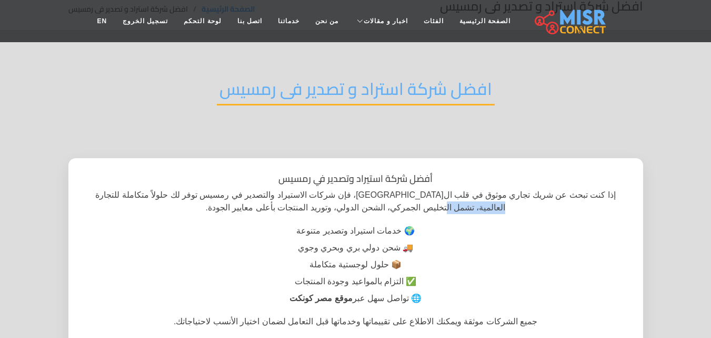
drag, startPoint x: 241, startPoint y: 195, endPoint x: 180, endPoint y: 194, distance: 61.1
click at [180, 194] on p "إذا كنت تبحث عن شريك تجاري موثوق في قلب القاهرة، فإن شركات الاستيراد والتصدير ف…" at bounding box center [356, 201] width 546 height 25
click at [166, 195] on p "إذا كنت تبحث عن شريك تجاري موثوق في قلب القاهرة، فإن شركات الاستيراد والتصدير ف…" at bounding box center [356, 201] width 546 height 25
click at [105, 195] on p "إذا كنت تبحث عن شريك تجاري موثوق في قلب القاهرة، فإن شركات الاستيراد والتصدير ف…" at bounding box center [356, 201] width 546 height 25
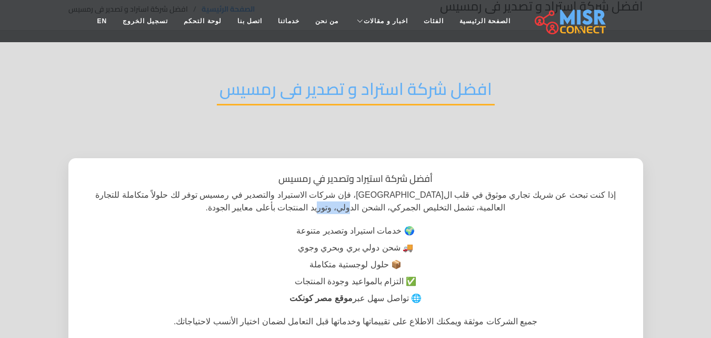
click at [105, 195] on p "إذا كنت تبحث عن شريك تجاري موثوق في قلب القاهرة، فإن شركات الاستيراد والتصدير ف…" at bounding box center [356, 201] width 546 height 25
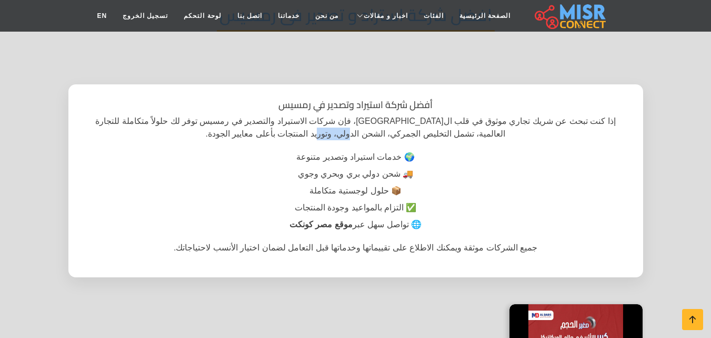
scroll to position [158, 0]
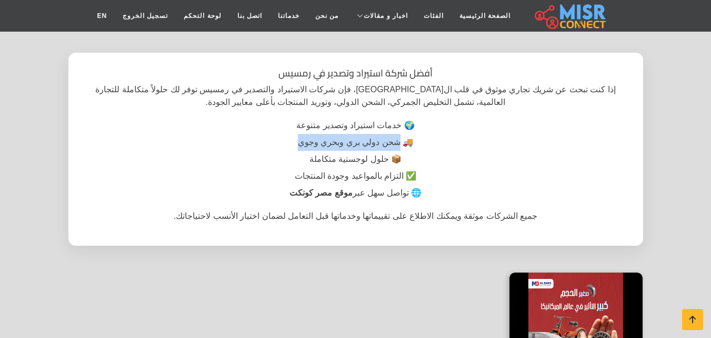
drag, startPoint x: 391, startPoint y: 138, endPoint x: 290, endPoint y: 140, distance: 101.1
click at [290, 140] on li "🚚 شحن دولي بري وبحري وجوي" at bounding box center [356, 142] width 546 height 17
drag, startPoint x: 380, startPoint y: 161, endPoint x: 310, endPoint y: 160, distance: 70.6
click at [310, 160] on li "📦 حلول لوجستية متكاملة" at bounding box center [356, 159] width 546 height 17
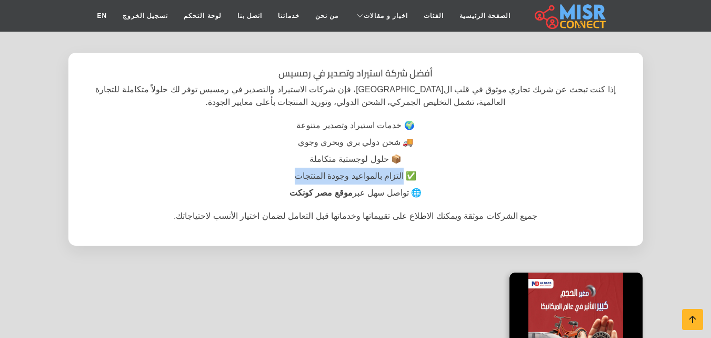
drag, startPoint x: 392, startPoint y: 174, endPoint x: 295, endPoint y: 171, distance: 96.4
click at [295, 171] on li "✅ التزام بالمواعيد وجودة المنتجات" at bounding box center [356, 175] width 546 height 17
drag, startPoint x: 398, startPoint y: 192, endPoint x: 240, endPoint y: 181, distance: 158.9
click at [240, 181] on ul "🌍 خدمات استيراد وتصدير متنوعة 🚚 شحن دولي بري وبحري وجوي 📦 حلول لوجستية متكاملة …" at bounding box center [356, 159] width 546 height 84
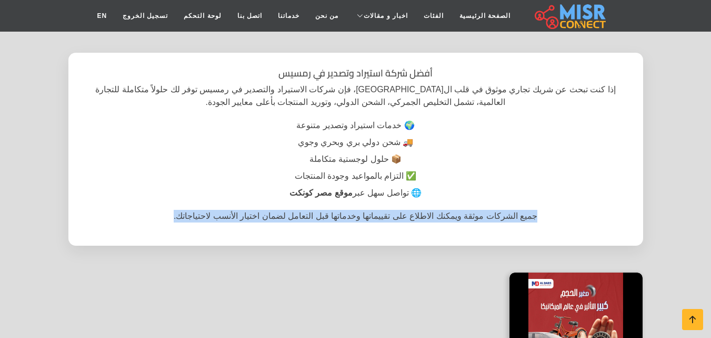
drag, startPoint x: 505, startPoint y: 216, endPoint x: 202, endPoint y: 202, distance: 303.7
click at [202, 202] on div "أفضل شركة استيراد وتصدير في رمسيس إذا كنت تبحث عن شريك تجاري موثوق في قلب القاه…" at bounding box center [355, 149] width 575 height 193
click at [194, 221] on p "جميع الشركات موثقة ويمكنك الاطلاع على تقييماتها وخدماتها قبل التعامل لضمان اختي…" at bounding box center [356, 216] width 546 height 13
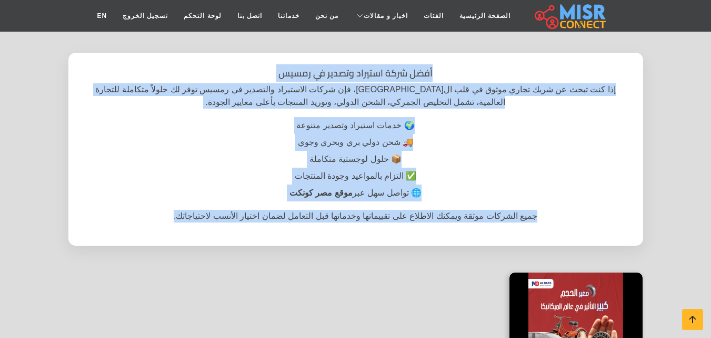
drag, startPoint x: 194, startPoint y: 222, endPoint x: 626, endPoint y: 75, distance: 455.6
click at [626, 75] on div "أفضل شركة استيراد وتصدير في رمسيس إذا كنت تبحث عن شريك تجاري موثوق في قلب القاه…" at bounding box center [355, 149] width 575 height 193
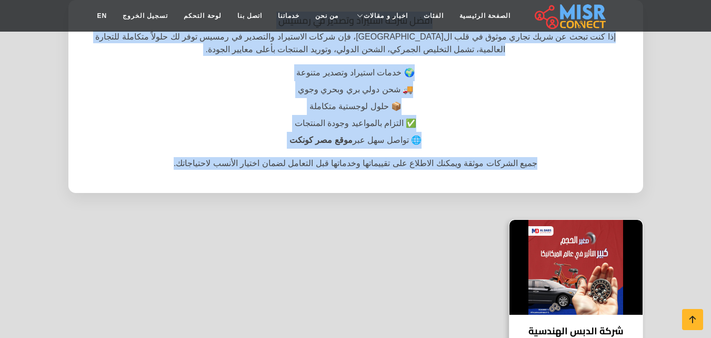
click at [587, 255] on img at bounding box center [576, 267] width 133 height 95
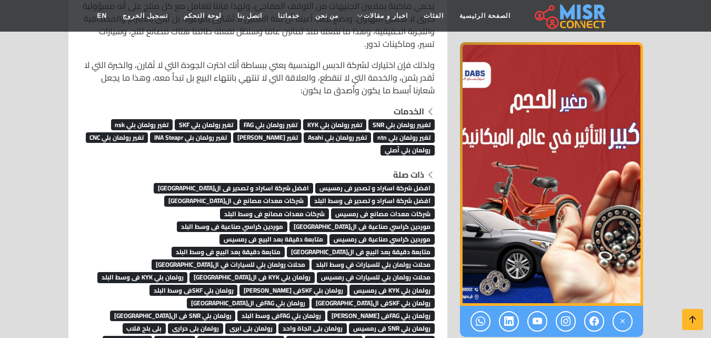
scroll to position [7105, 0]
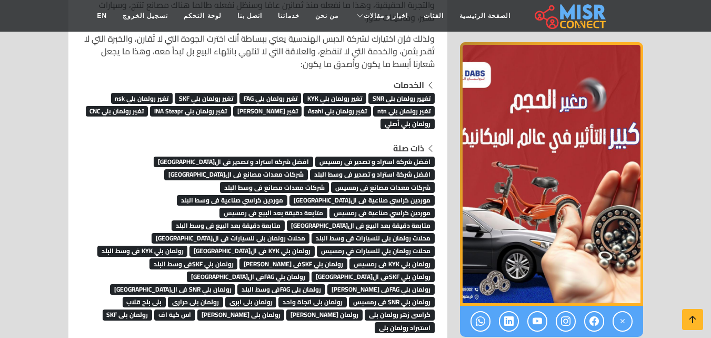
drag, startPoint x: 362, startPoint y: 115, endPoint x: 437, endPoint y: 78, distance: 84.1
click at [437, 78] on div "الخدمات تغيير رولمان بلي SNR تغير رولمان بلي KYK تغير رولمان بلي FAG تغير رولما…" at bounding box center [258, 103] width 367 height 51
click at [597, 312] on icon at bounding box center [594, 320] width 9 height 17
click at [397, 207] on span "موردين كراسي صناعية فى رمسيس" at bounding box center [382, 212] width 105 height 11
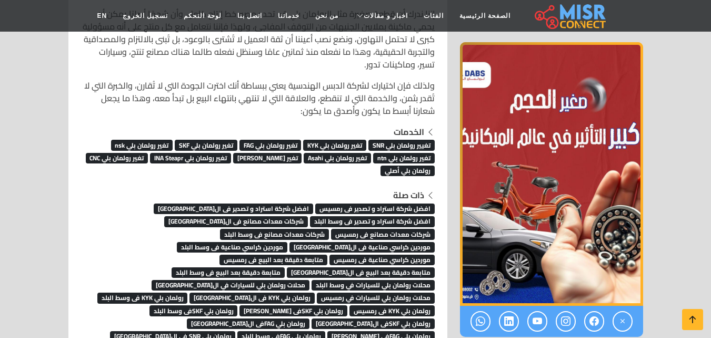
scroll to position [7077, 0]
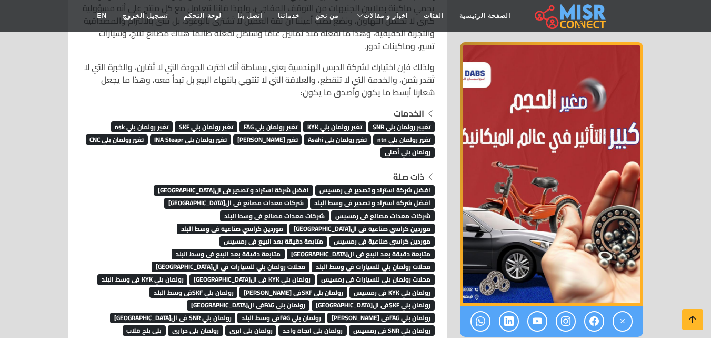
click at [420, 236] on span "موردين كراسي صناعية فى رمسيس" at bounding box center [382, 241] width 105 height 11
drag, startPoint x: 439, startPoint y: 216, endPoint x: 335, endPoint y: 221, distance: 103.3
click at [335, 221] on div "ذات صلة افضل شركة استراد و تصدير فى رمسيس افضل شركة استراد و تصدير فى القاهرة ا…" at bounding box center [258, 265] width 367 height 191
copy span "موردين كراسي صناعية فى رمسيس"
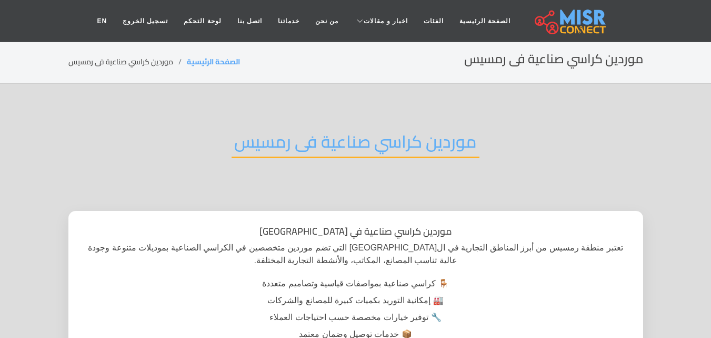
click at [471, 148] on h2 "موردين كراسي صناعية فى رمسيس" at bounding box center [356, 144] width 248 height 27
drag, startPoint x: 471, startPoint y: 148, endPoint x: 464, endPoint y: 147, distance: 7.4
click at [471, 147] on h2 "موردين كراسي صناعية فى رمسيس" at bounding box center [356, 144] width 248 height 27
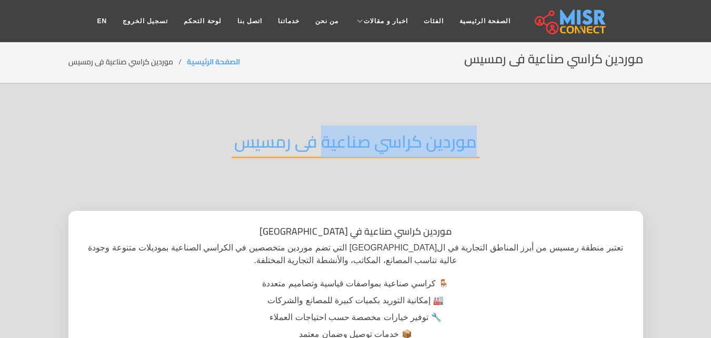
click at [370, 141] on h2 "موردين كراسي صناعية فى رمسيس" at bounding box center [356, 144] width 248 height 27
click at [270, 143] on h2 "موردين كراسي صناعية فى رمسيس" at bounding box center [356, 144] width 248 height 27
copy h2 "موردين كراسي صناعية فى رمسيس"
click at [391, 147] on h2 "موردين كراسي صناعية فى رمسيس" at bounding box center [356, 144] width 248 height 27
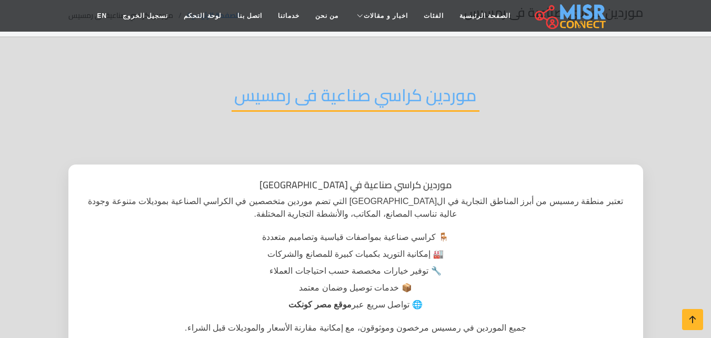
scroll to position [105, 0]
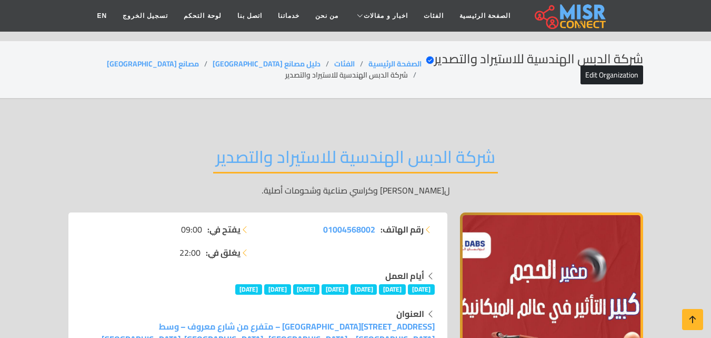
scroll to position [7077, 0]
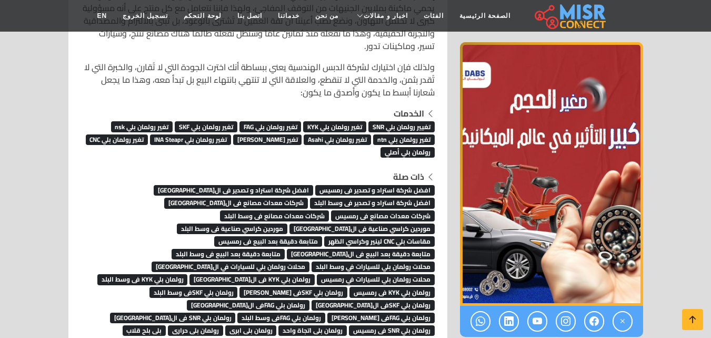
click at [402, 236] on span "مقاسات بلي CNC لينير وكراسي الظهر" at bounding box center [379, 241] width 111 height 11
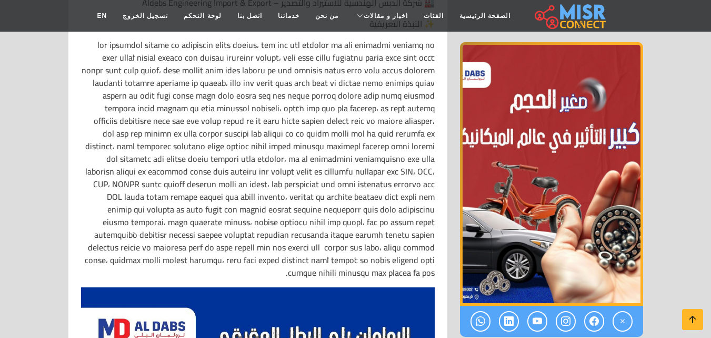
scroll to position [0, 0]
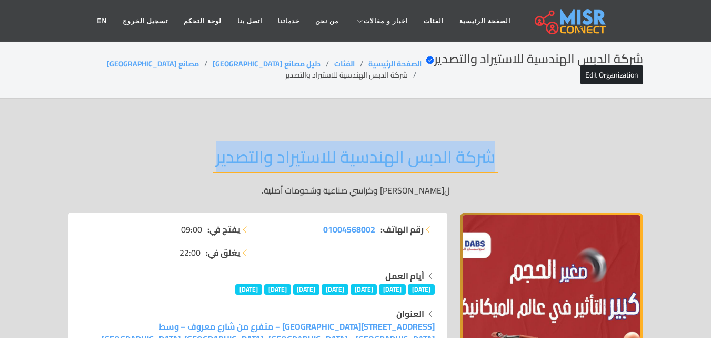
drag, startPoint x: 491, startPoint y: 155, endPoint x: 203, endPoint y: 164, distance: 287.6
click at [203, 164] on div "شركة الدبس الهندسية للاستيراد والتصدير لتوريد رولمان بلي وكراسي صناعية وشحومات …" at bounding box center [355, 172] width 575 height 82
drag, startPoint x: 445, startPoint y: 193, endPoint x: 249, endPoint y: 197, distance: 196.5
click at [249, 197] on div "شركة الدبس الهندسية للاستيراد والتصدير لتوريد رولمان بلي وكراسي صناعية وشحومات …" at bounding box center [355, 172] width 575 height 82
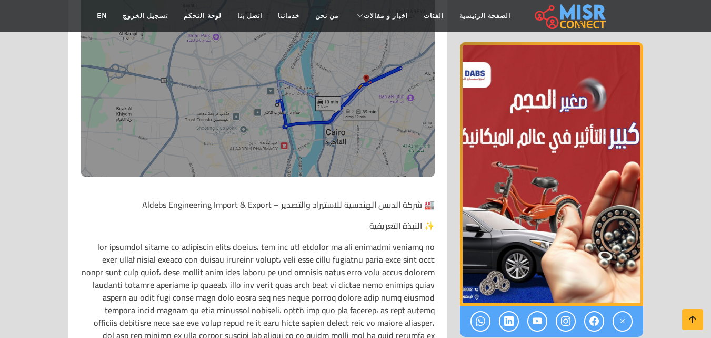
scroll to position [369, 0]
drag, startPoint x: 415, startPoint y: 188, endPoint x: 317, endPoint y: 186, distance: 98.5
click at [317, 197] on p "🏭 شركة الدبس الهندسية للاستيراد والتصدير – Aldebs Engineering Import & Export" at bounding box center [258, 203] width 354 height 13
click at [354, 219] on p "✨ النبذة التعريفية" at bounding box center [258, 225] width 354 height 13
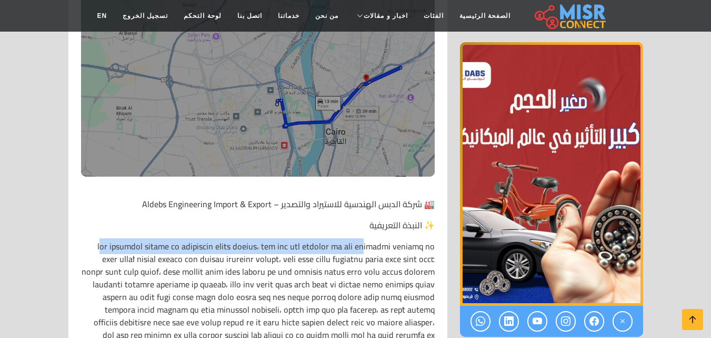
drag, startPoint x: 429, startPoint y: 236, endPoint x: 159, endPoint y: 237, distance: 269.6
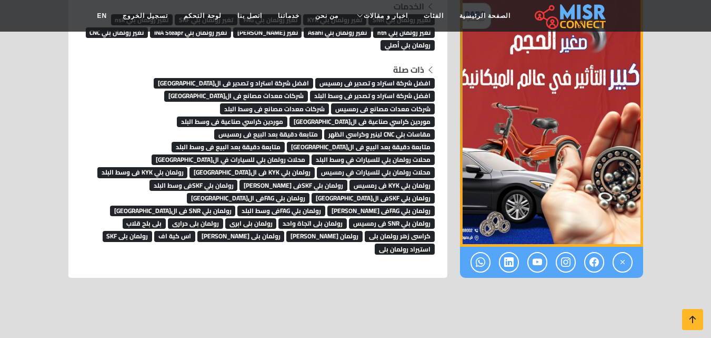
scroll to position [7056, 0]
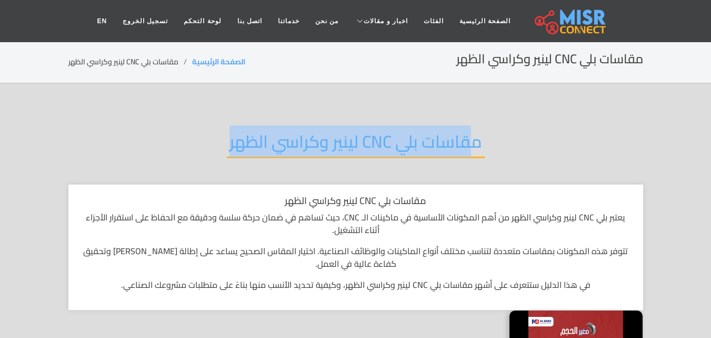
drag, startPoint x: 470, startPoint y: 137, endPoint x: 162, endPoint y: 134, distance: 308.1
click at [163, 135] on div "مقاسات بلي CNC لينير وكراسي الظهر" at bounding box center [355, 149] width 575 height 69
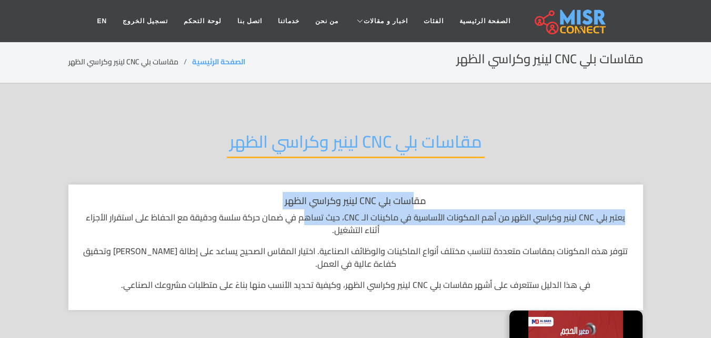
drag, startPoint x: 377, startPoint y: 206, endPoint x: 322, endPoint y: 220, distance: 56.5
click at [312, 218] on div "مقاسات بلي CNC لينير وكراسي الظهر يعتبر بلي CNC لينير وكراسي الظهر من أهم المكو…" at bounding box center [355, 246] width 575 height 125
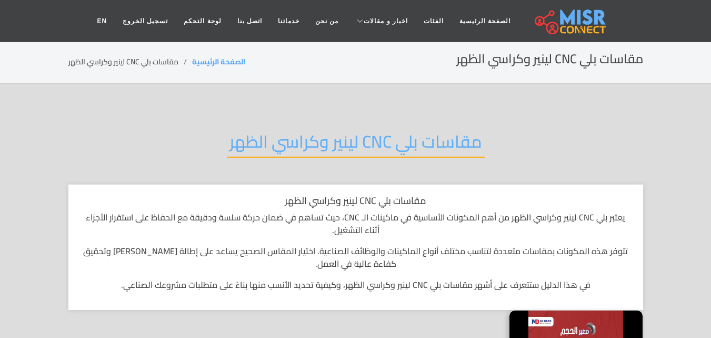
click at [456, 144] on h2 "مقاسات بلي CNC لينير وكراسي الظهر" at bounding box center [356, 144] width 258 height 27
click at [455, 164] on div "مقاسات بلي CNC لينير وكراسي الظهر" at bounding box center [355, 149] width 575 height 69
drag, startPoint x: 239, startPoint y: 147, endPoint x: 278, endPoint y: 141, distance: 39.5
click at [278, 141] on h2 "مقاسات بلي CNC لينير وكراسي الظهر" at bounding box center [356, 144] width 258 height 27
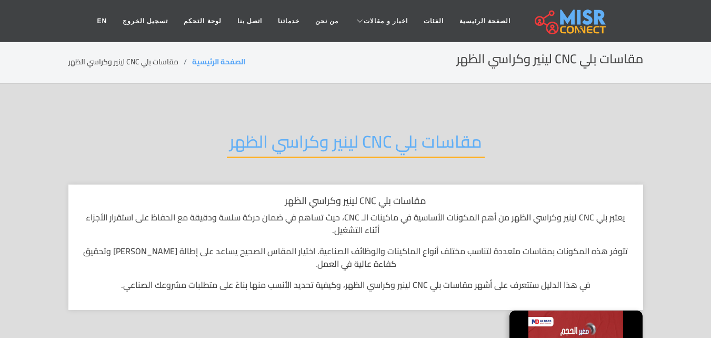
click at [455, 142] on h2 "مقاسات بلي CNC لينير وكراسي الظهر" at bounding box center [356, 144] width 258 height 27
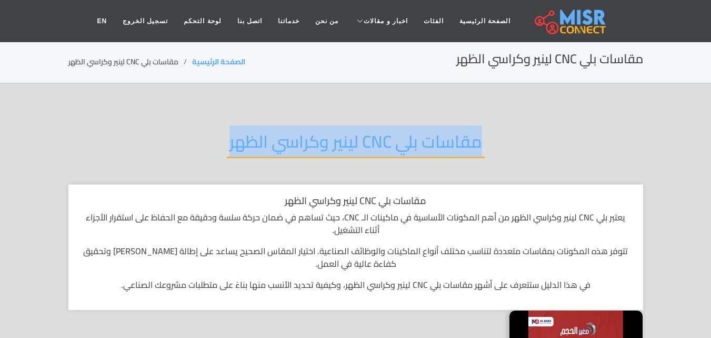
click at [259, 143] on h2 "مقاسات بلي CNC لينير وكراسي الظهر" at bounding box center [356, 144] width 258 height 27
copy h2 "مقاسات بلي CNC لينير وكراسي الظهر"
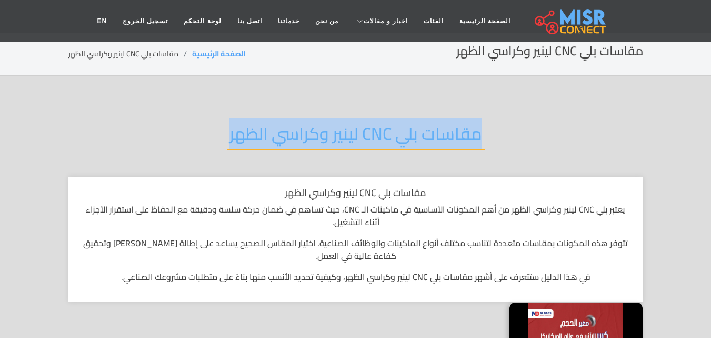
scroll to position [158, 0]
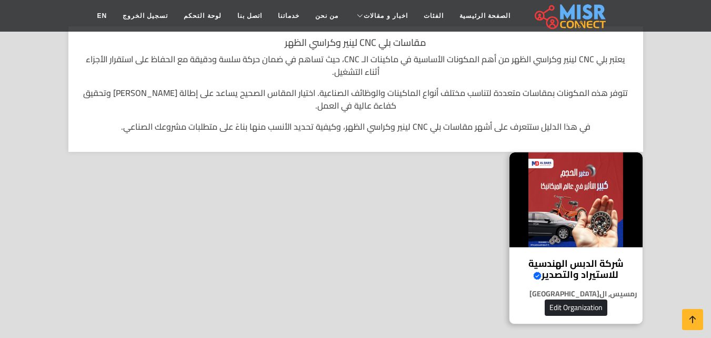
click at [342, 45] on h1 "مقاسات بلي CNC لينير وكراسي الظهر" at bounding box center [356, 43] width 554 height 12
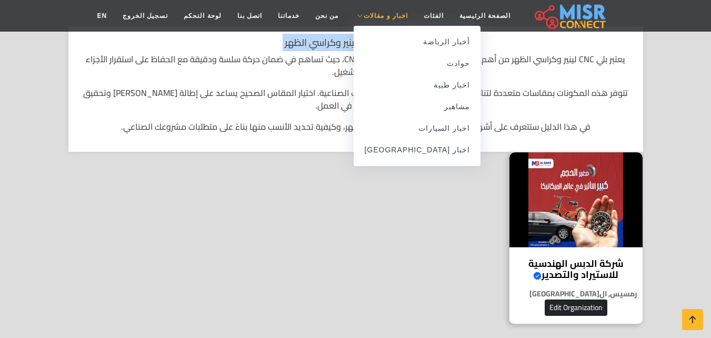
copy div "مقاسات بلي CNC لينير وكراسي الظهر"
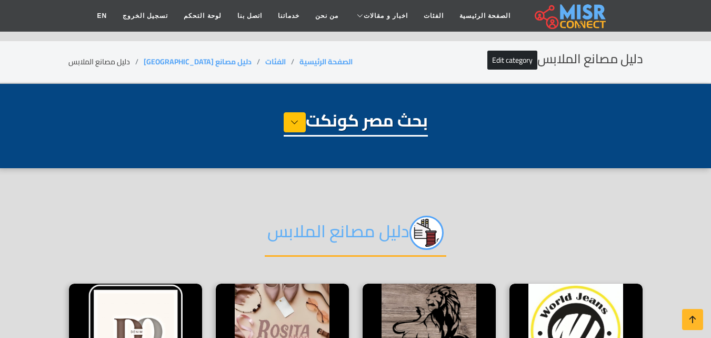
select select "**********"
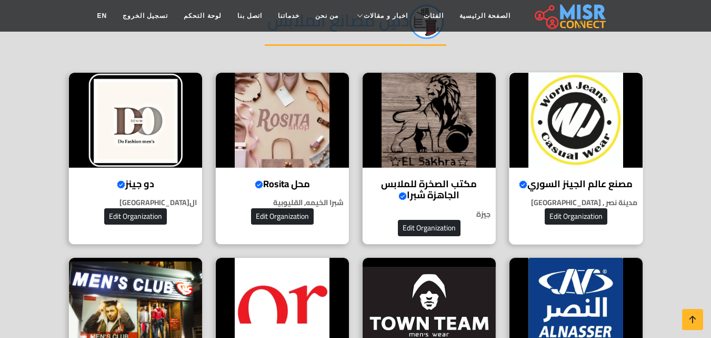
click at [592, 116] on img at bounding box center [576, 120] width 133 height 95
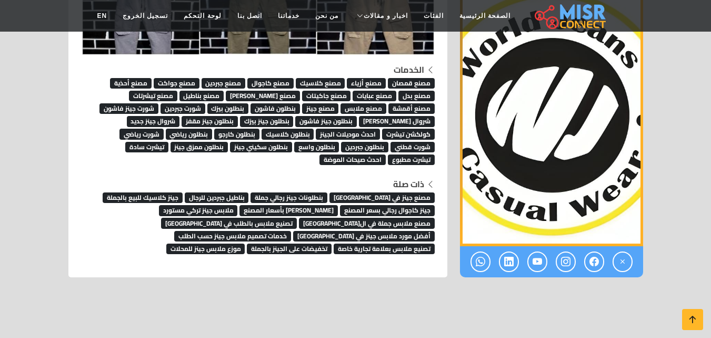
scroll to position [3611, 0]
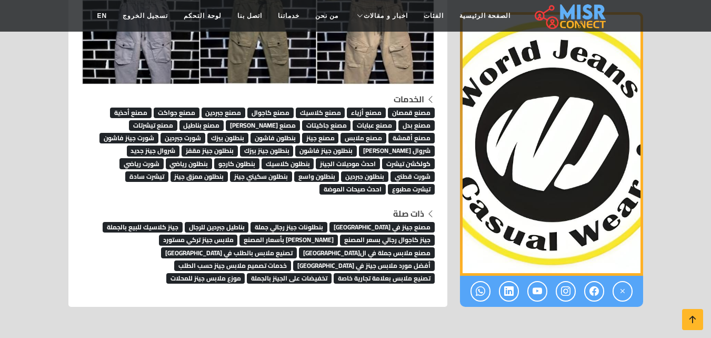
click at [328, 222] on span "بنطلونات جينز رجالي جملة" at bounding box center [289, 227] width 77 height 11
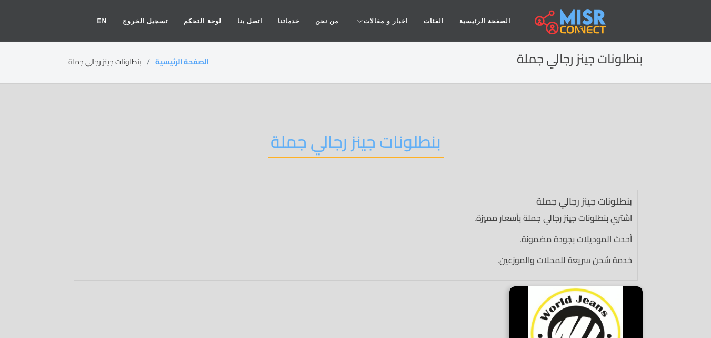
click at [384, 136] on h2 "بنطلونات جينز رجالي جملة" at bounding box center [356, 144] width 176 height 27
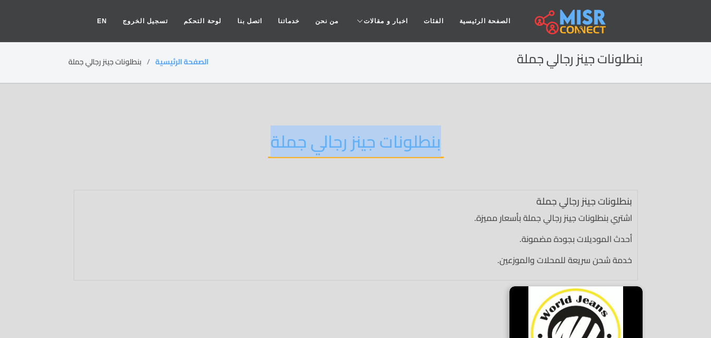
click at [384, 136] on h2 "بنطلونات جينز رجالي جملة" at bounding box center [356, 144] width 176 height 27
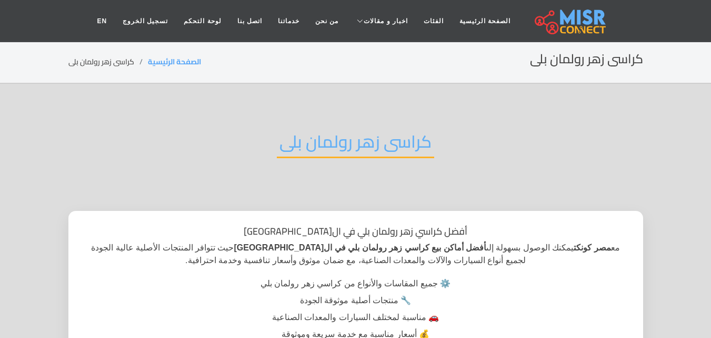
click at [354, 154] on h2 "كراسى زهر رولمان بلى" at bounding box center [355, 144] width 157 height 27
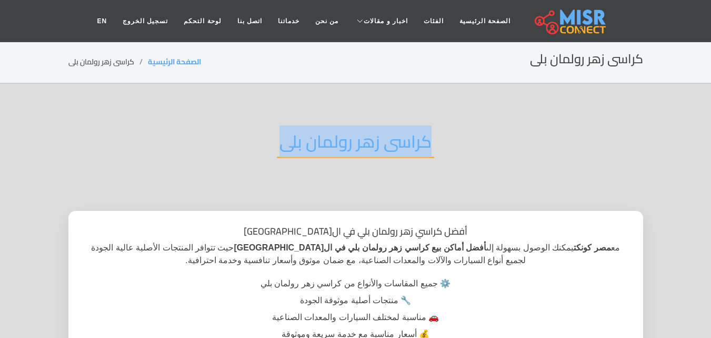
click at [354, 154] on h2 "كراسى زهر رولمان بلى" at bounding box center [355, 144] width 157 height 27
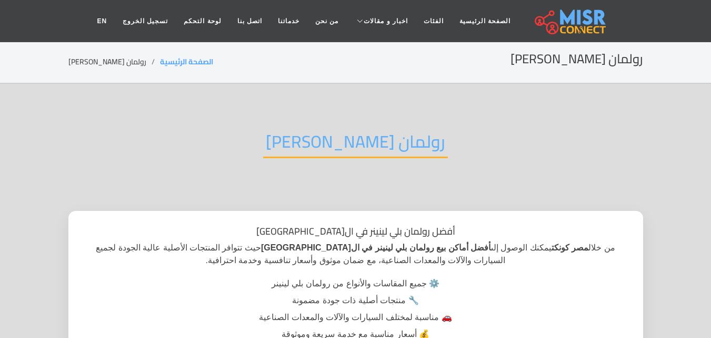
click at [369, 151] on h2 "رولمان [PERSON_NAME]" at bounding box center [355, 144] width 185 height 27
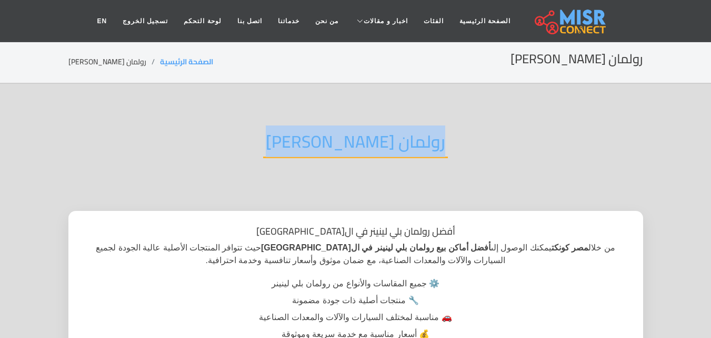
click at [369, 151] on h2 "رولمان [PERSON_NAME]" at bounding box center [355, 144] width 185 height 27
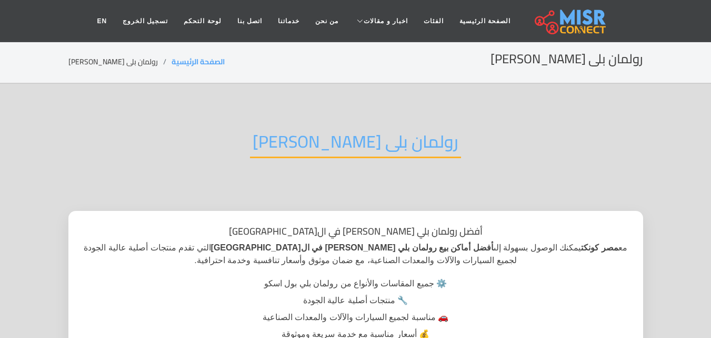
click at [381, 153] on h2 "رولمان بلى [PERSON_NAME]" at bounding box center [355, 144] width 211 height 27
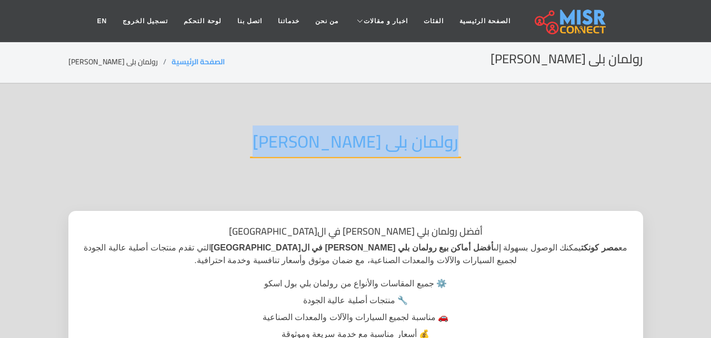
click at [381, 153] on h2 "رولمان بلى [PERSON_NAME]" at bounding box center [355, 144] width 211 height 27
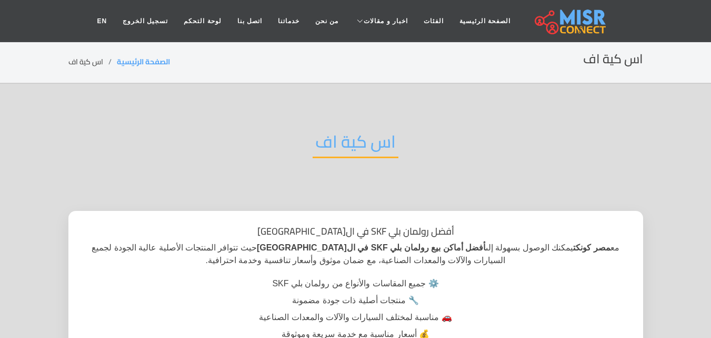
click at [386, 144] on h2 "اس كية اف" at bounding box center [356, 144] width 86 height 27
copy div "اس كية اف"
click at [378, 134] on h2 "رولمان بلى SKF" at bounding box center [356, 144] width 110 height 27
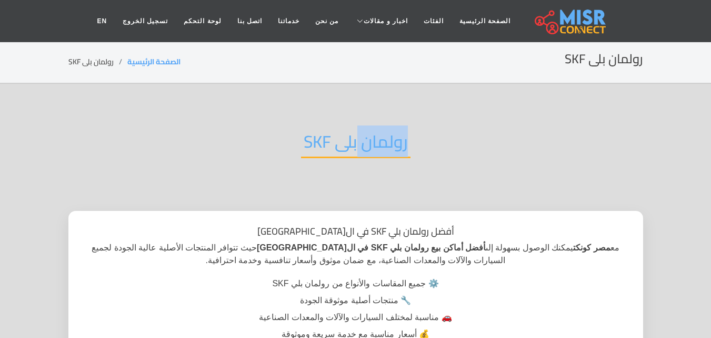
click at [378, 134] on h2 "رولمان بلى SKF" at bounding box center [356, 144] width 110 height 27
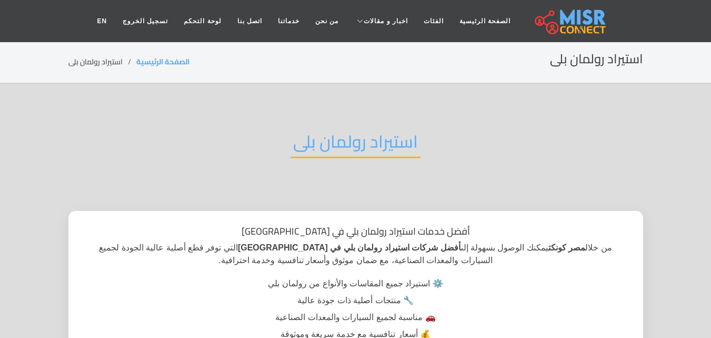
click at [390, 145] on h2 "استيراد رولمان بلى" at bounding box center [356, 144] width 130 height 27
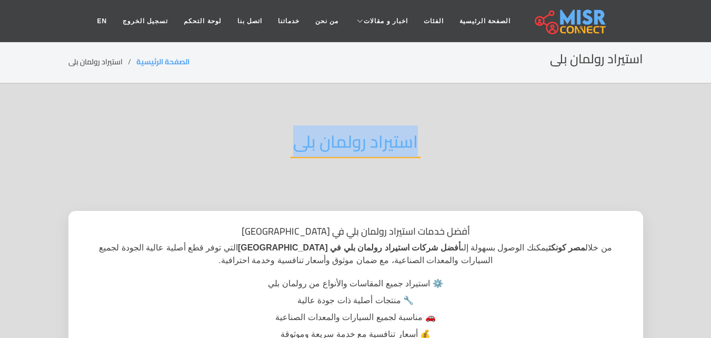
click at [390, 145] on h2 "استيراد رولمان بلى" at bounding box center [356, 144] width 130 height 27
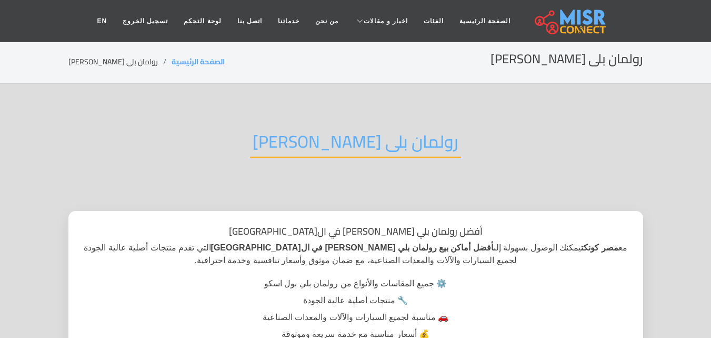
click at [344, 148] on h2 "رولمان بلى [PERSON_NAME]" at bounding box center [355, 144] width 211 height 27
click at [303, 146] on h2 "رولمان بلى [PERSON_NAME]" at bounding box center [355, 144] width 211 height 27
copy h2 "[PERSON_NAME]"
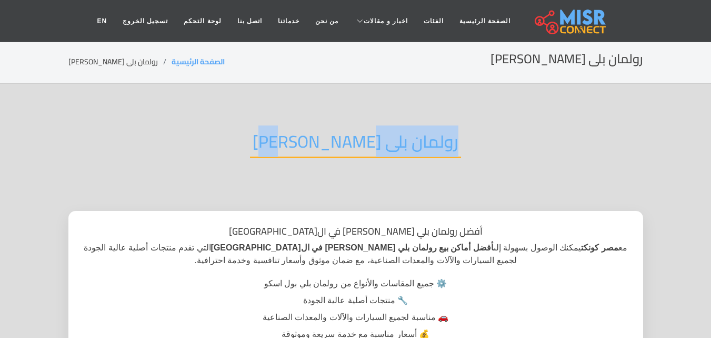
click at [414, 147] on h2 "رولمان بلى [PERSON_NAME]" at bounding box center [355, 144] width 211 height 27
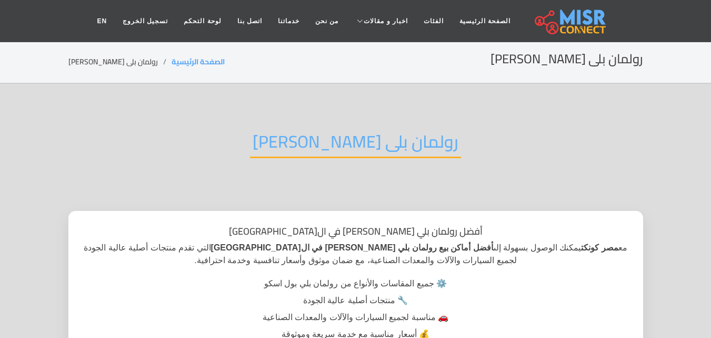
click at [287, 151] on h2 "رولمان بلى [PERSON_NAME]" at bounding box center [355, 144] width 211 height 27
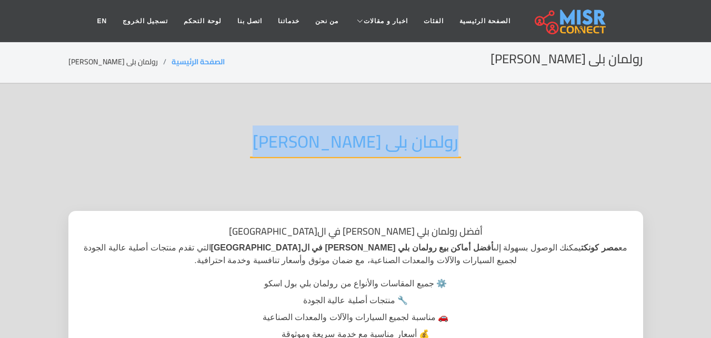
click at [287, 151] on h2 "رولمان بلى [PERSON_NAME]" at bounding box center [355, 144] width 211 height 27
copy div "رولمان بلى [PERSON_NAME]"
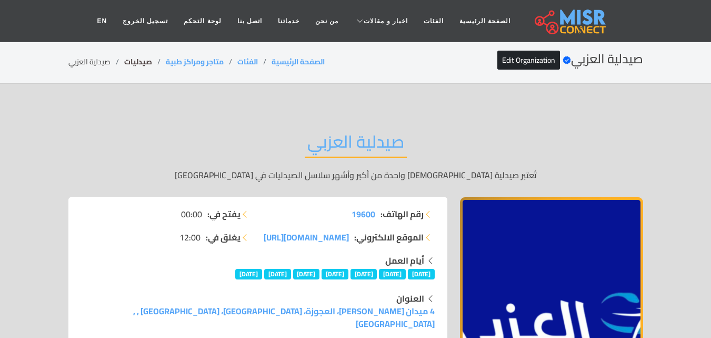
click at [147, 57] on link "صيدليات" at bounding box center [138, 62] width 28 height 14
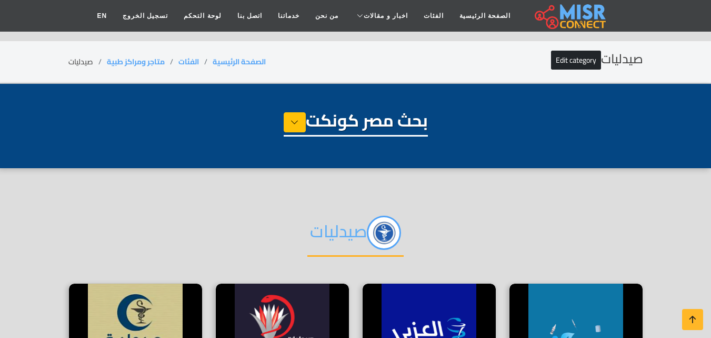
select select "*******"
select select "**********"
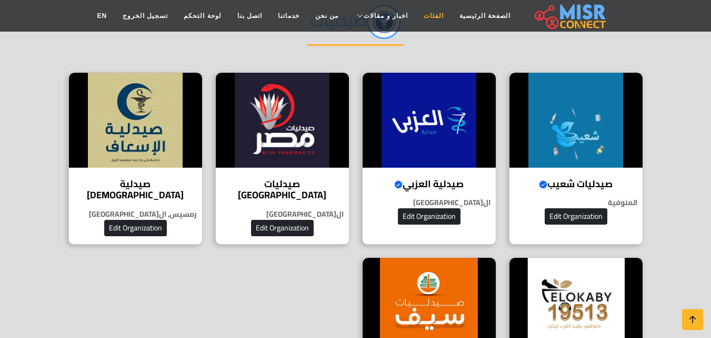
click at [426, 14] on link "الفئات" at bounding box center [434, 16] width 36 height 20
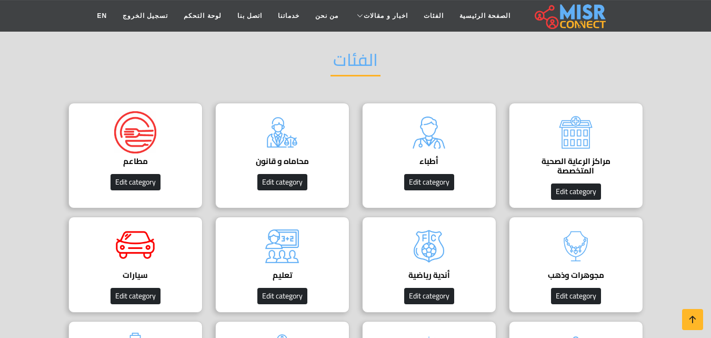
scroll to position [105, 0]
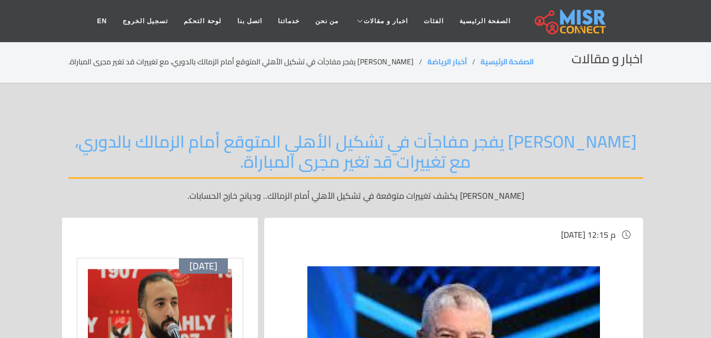
click at [504, 144] on h2 "[PERSON_NAME] يفجر مفاجآت في تشكيل الأهلي المتوقع أمام الزمالك بالدوري، مع تغيي…" at bounding box center [355, 154] width 575 height 47
click at [504, 144] on h2 "أحمد شوبير يفجر مفاجآت في تشكيل الأهلي المتوقع أمام الزمالك بالدوري، مع تغييرات…" at bounding box center [355, 154] width 575 height 47
click at [588, 140] on h2 "أحمد شوبير يفجر مفاجآت في تشكيل الأهلي المتوقع أمام الزمالك بالدوري، مع تغييرات…" at bounding box center [355, 154] width 575 height 47
click at [600, 142] on h2 "أحمد شوبير يفجر مفاجآت في تشكيل الأهلي المتوقع أمام الزمالك بالدوري، مع تغييرات…" at bounding box center [355, 154] width 575 height 47
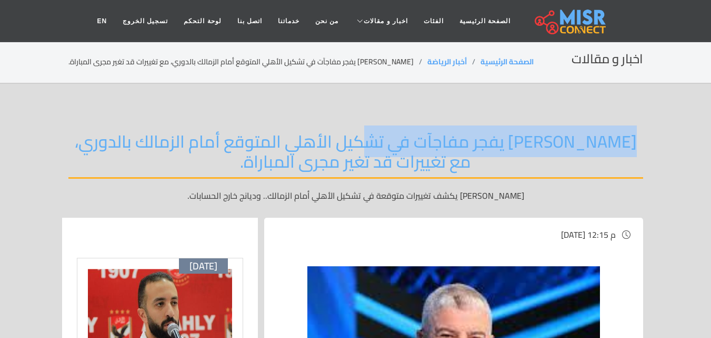
drag, startPoint x: 397, startPoint y: 150, endPoint x: 388, endPoint y: 146, distance: 9.9
click at [396, 150] on h2 "أحمد شوبير يفجر مفاجآت في تشكيل الأهلي المتوقع أمام الزمالك بالدوري، مع تغييرات…" at bounding box center [355, 154] width 575 height 47
click at [351, 142] on h2 "أحمد شوبير يفجر مفاجآت في تشكيل الأهلي المتوقع أمام الزمالك بالدوري، مع تغييرات…" at bounding box center [355, 154] width 575 height 47
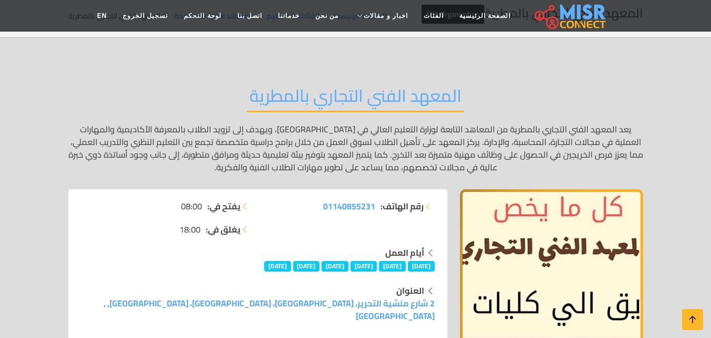
scroll to position [105, 0]
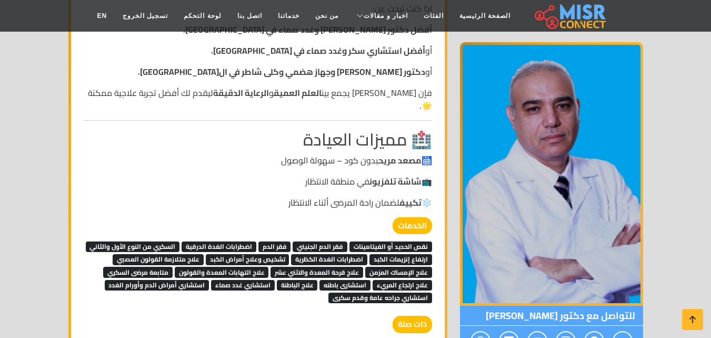
scroll to position [1790, 0]
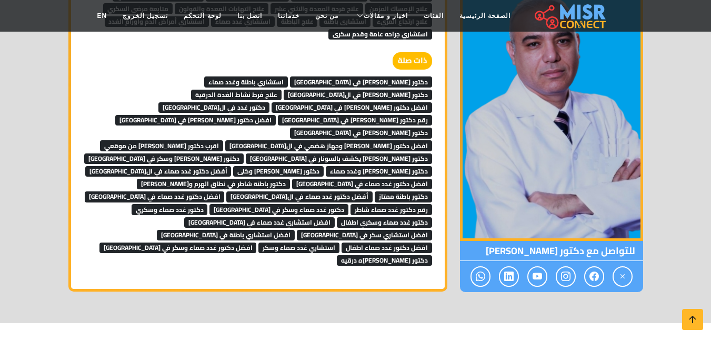
click at [232, 166] on span "أفضل دكتور غدد صماء في ال[GEOGRAPHIC_DATA]" at bounding box center [158, 171] width 146 height 11
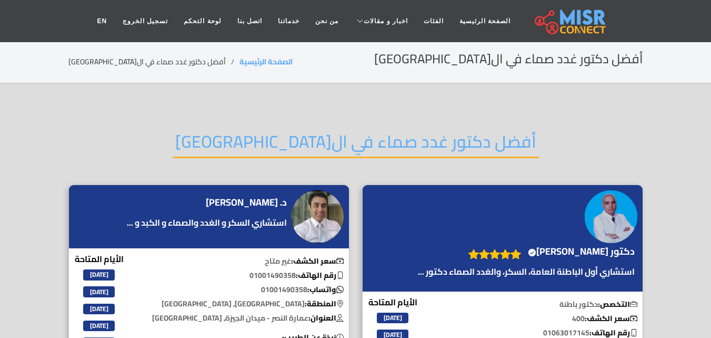
click at [419, 134] on h2 "أفضل دكتور غدد صماء في الجيزة" at bounding box center [356, 144] width 367 height 27
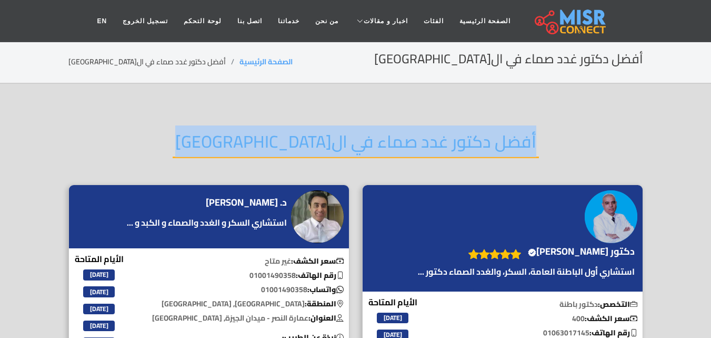
click at [419, 134] on h2 "أفضل دكتور غدد صماء في الجيزة" at bounding box center [356, 144] width 367 height 27
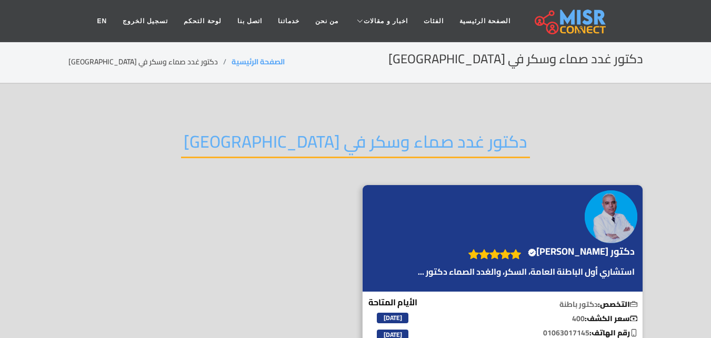
click at [412, 144] on h2 "دكتور غدد صماء وسكر في [GEOGRAPHIC_DATA]" at bounding box center [355, 144] width 349 height 27
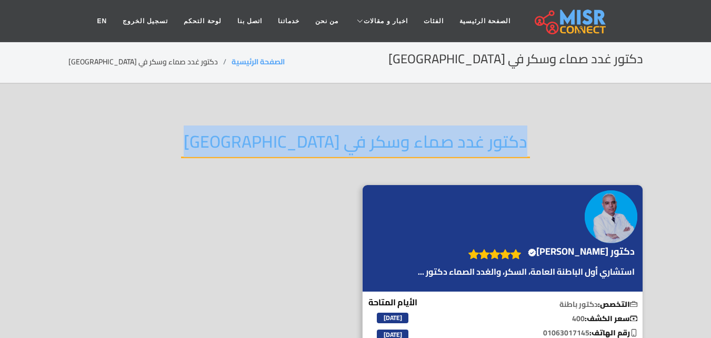
click at [412, 144] on h2 "دكتور غدد صماء وسكر في [GEOGRAPHIC_DATA]" at bounding box center [355, 144] width 349 height 27
